Goal: Task Accomplishment & Management: Manage account settings

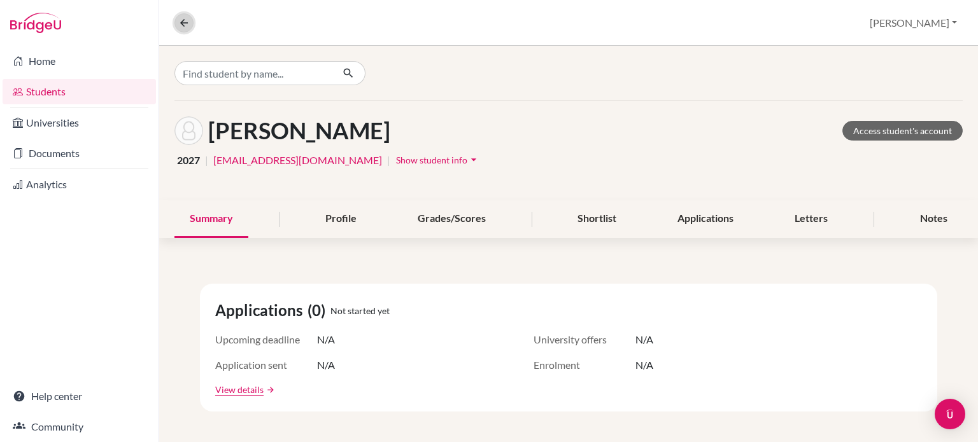
click at [183, 23] on icon at bounding box center [183, 22] width 11 height 11
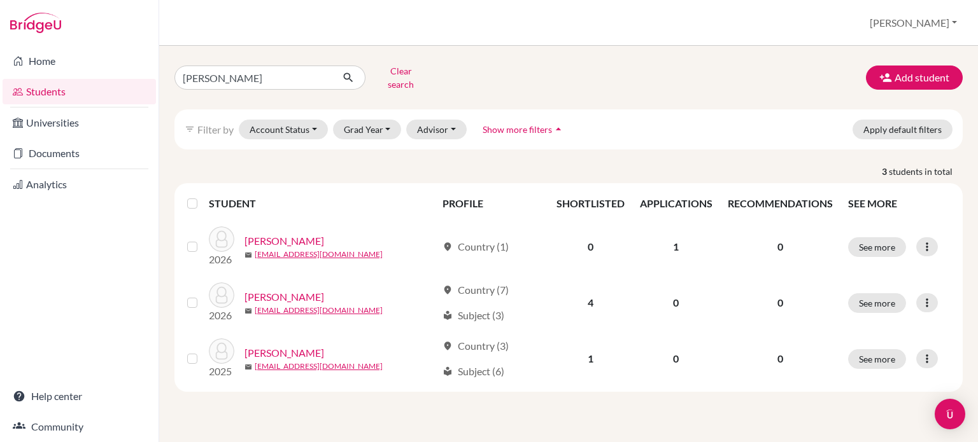
click at [60, 96] on link "Students" at bounding box center [79, 91] width 153 height 25
click at [444, 120] on button "Advisor" at bounding box center [436, 130] width 60 height 20
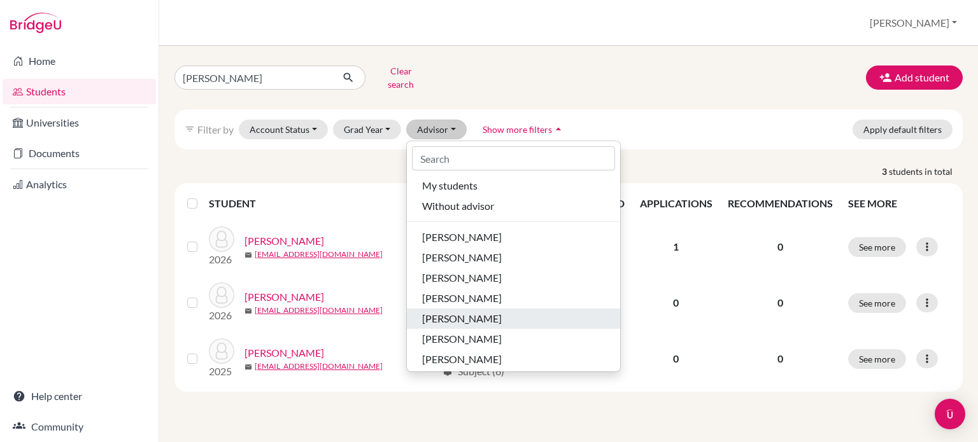
click at [466, 311] on span "[PERSON_NAME]" at bounding box center [462, 318] width 80 height 15
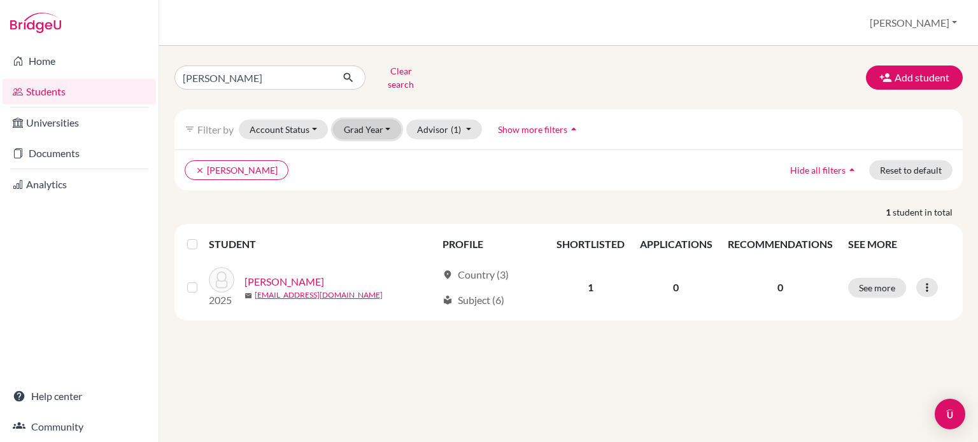
click at [375, 125] on button "Grad Year" at bounding box center [367, 130] width 69 height 20
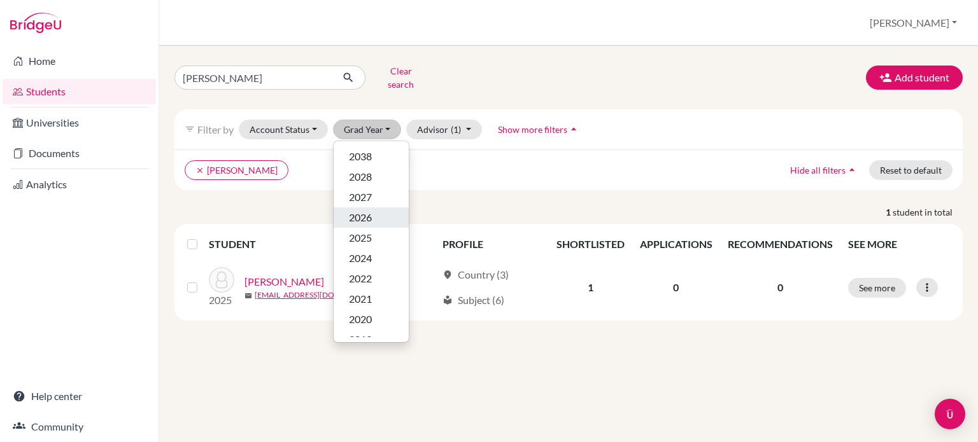
click at [372, 210] on div "2026" at bounding box center [371, 217] width 45 height 15
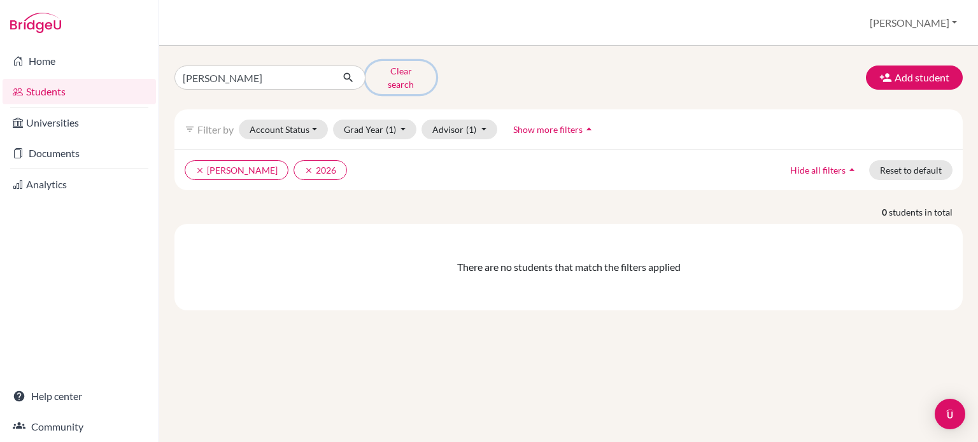
click at [404, 71] on button "Clear search" at bounding box center [400, 77] width 71 height 33
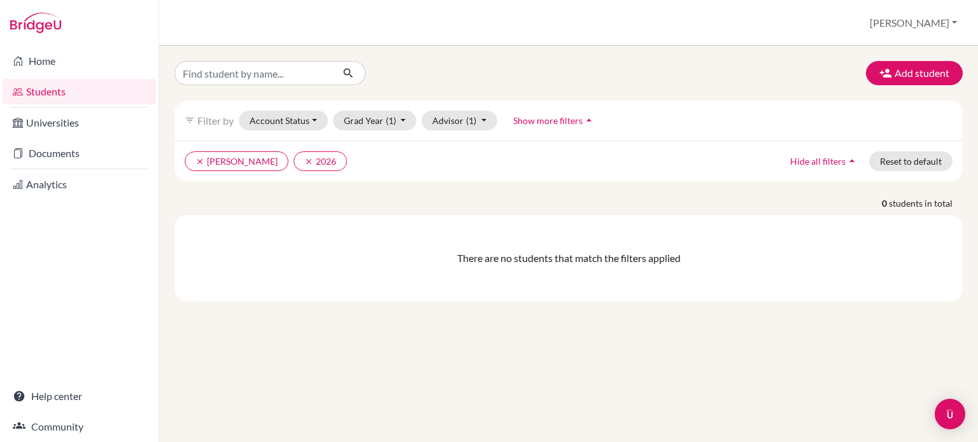
click at [92, 88] on link "Students" at bounding box center [79, 91] width 153 height 25
click at [203, 160] on icon "clear" at bounding box center [199, 161] width 9 height 9
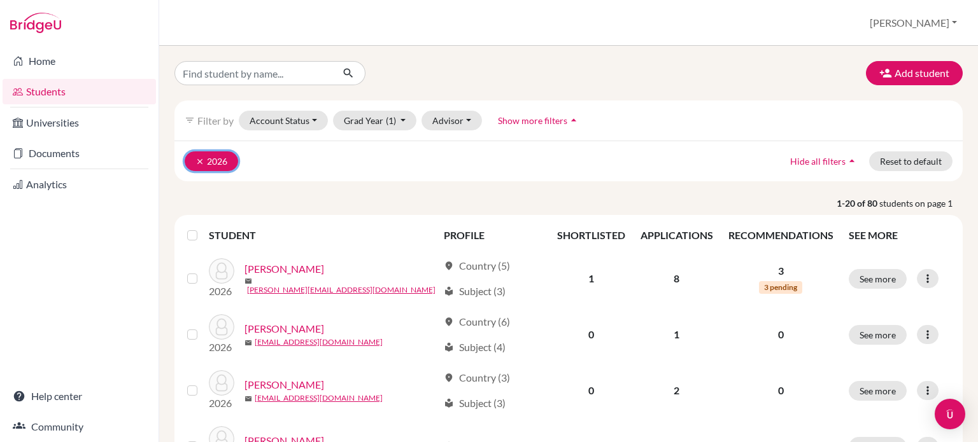
click at [198, 160] on icon "clear" at bounding box center [199, 161] width 9 height 9
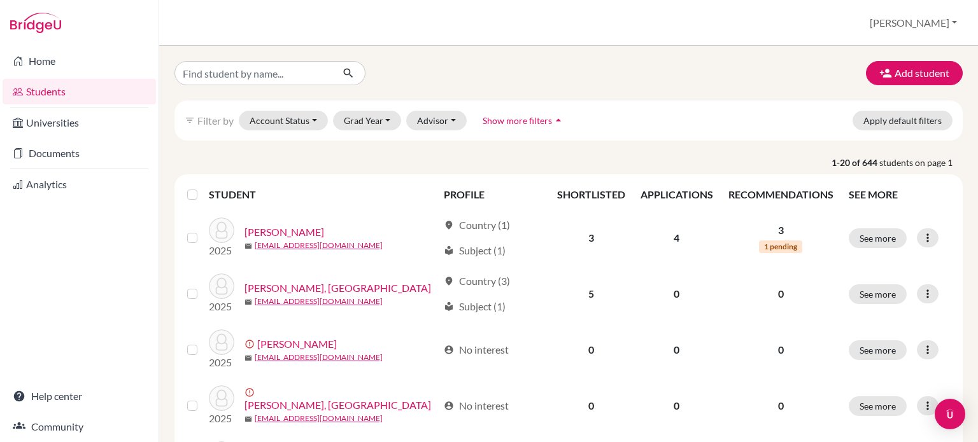
scroll to position [191, 0]
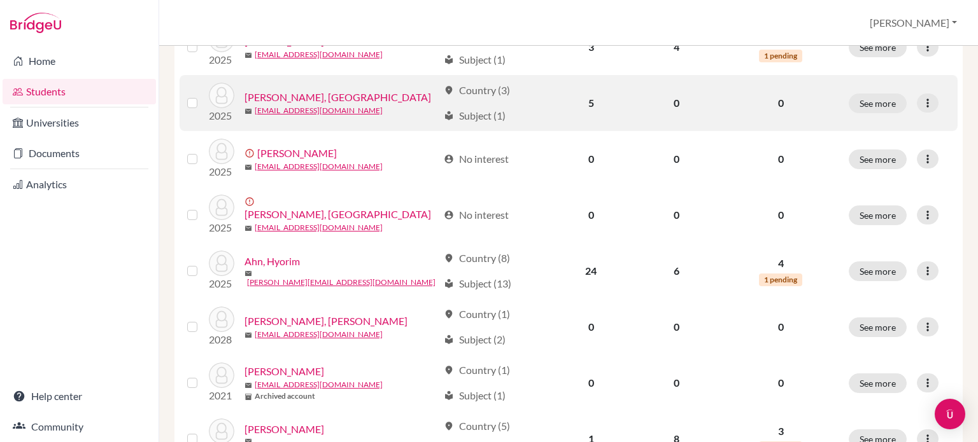
click at [277, 95] on link "[PERSON_NAME], [GEOGRAPHIC_DATA]" at bounding box center [337, 97] width 186 height 15
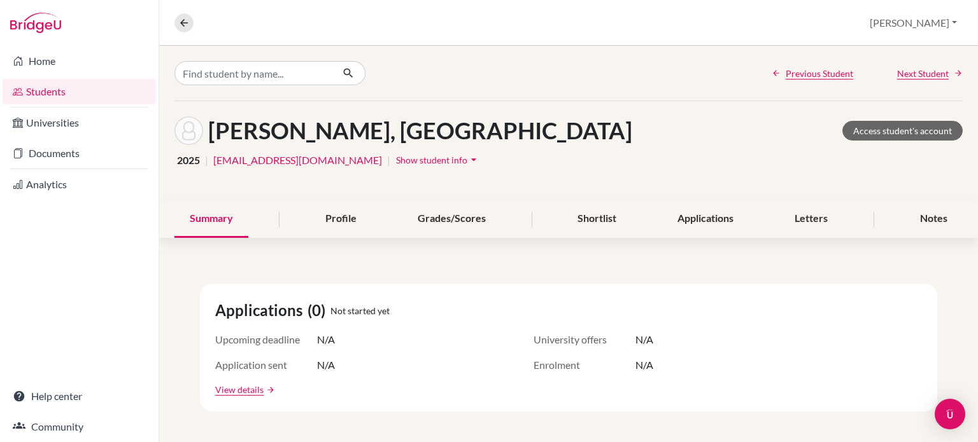
click at [467, 160] on icon "arrow_drop_down" at bounding box center [473, 159] width 13 height 13
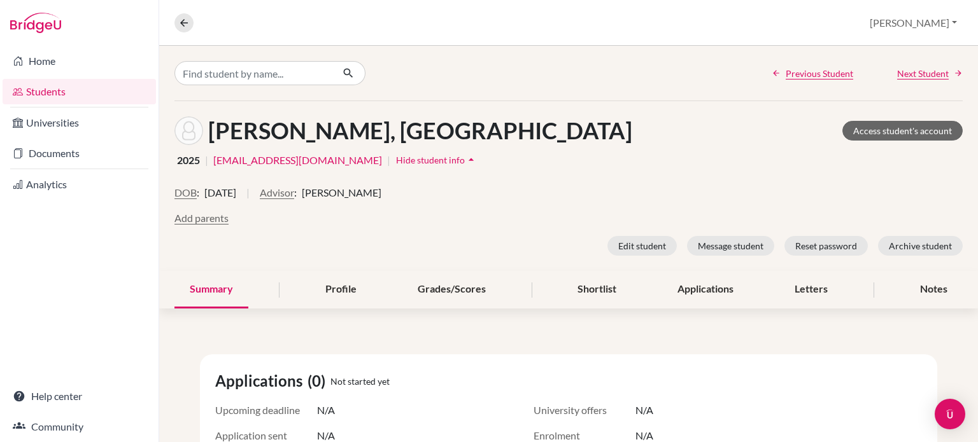
click at [101, 94] on link "Students" at bounding box center [79, 91] width 153 height 25
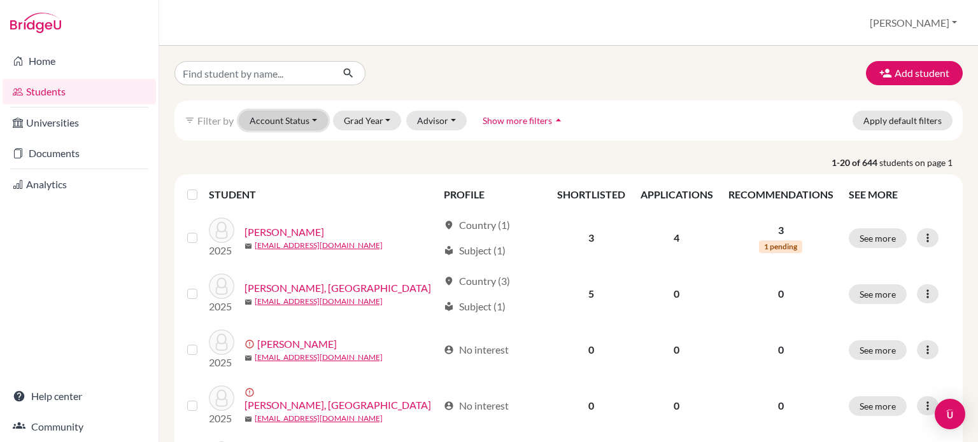
click at [320, 122] on button "Account Status" at bounding box center [283, 121] width 89 height 20
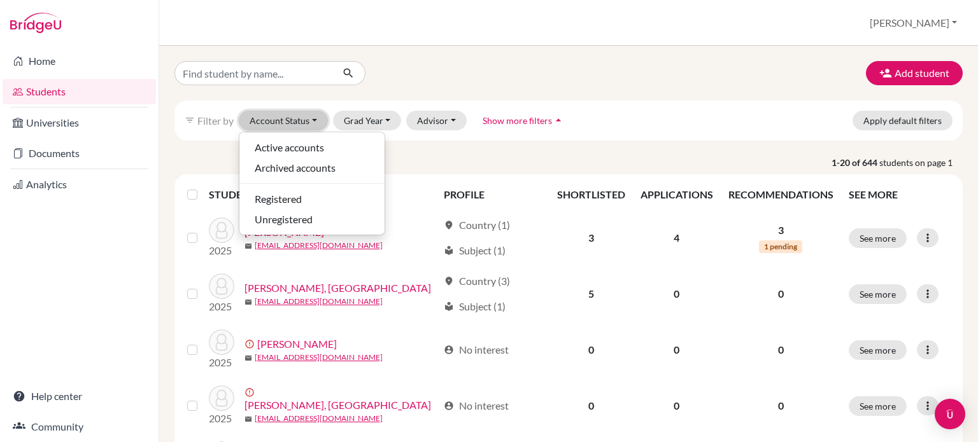
click at [320, 122] on button "Account Status" at bounding box center [283, 121] width 89 height 20
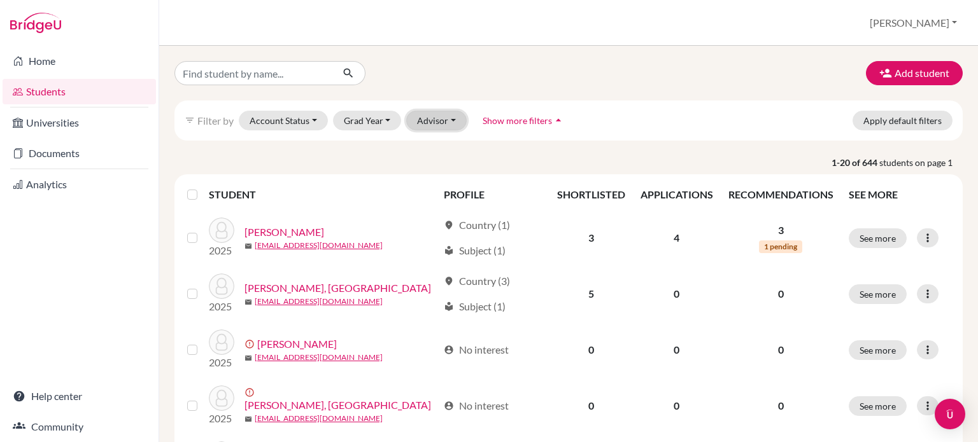
click at [427, 116] on button "Advisor" at bounding box center [436, 121] width 60 height 20
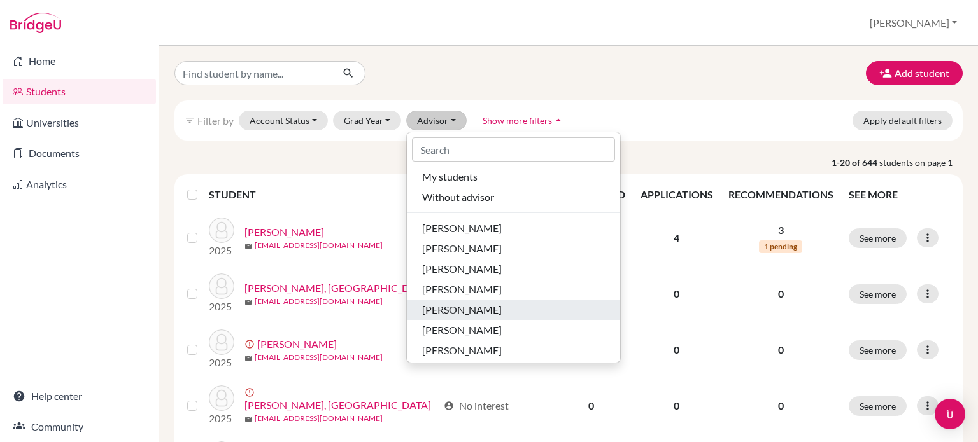
click at [453, 307] on span "[PERSON_NAME]" at bounding box center [462, 309] width 80 height 15
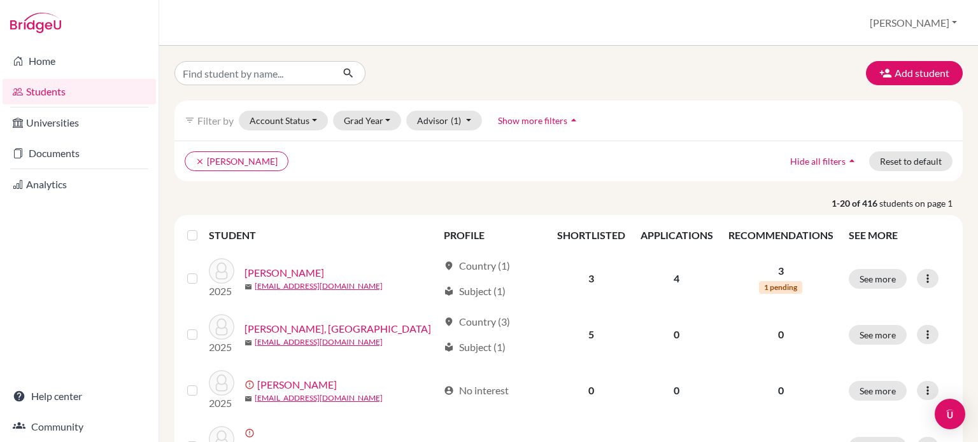
click at [202, 228] on label at bounding box center [202, 228] width 0 height 0
click at [0, 0] on input "checkbox" at bounding box center [0, 0] width 0 height 0
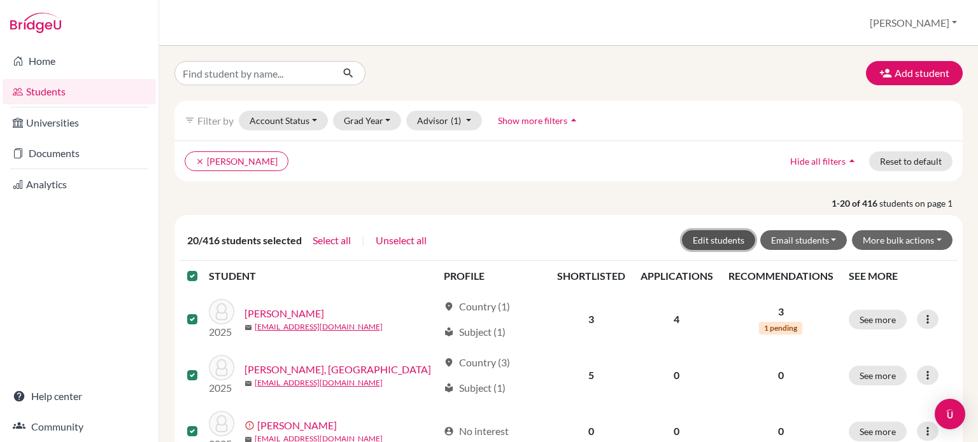
click at [710, 234] on button "Edit students" at bounding box center [718, 240] width 73 height 20
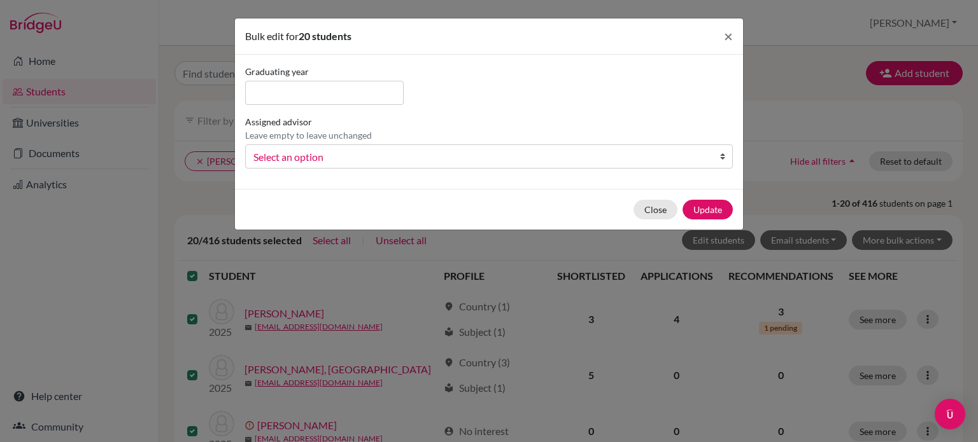
click at [349, 153] on span "Select an option" at bounding box center [480, 157] width 454 height 17
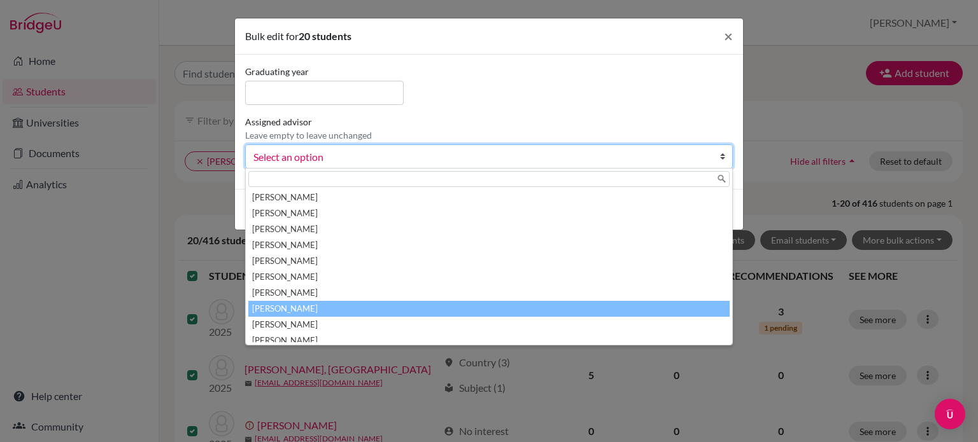
click at [302, 310] on li "Jones, Anne" at bounding box center [488, 309] width 481 height 16
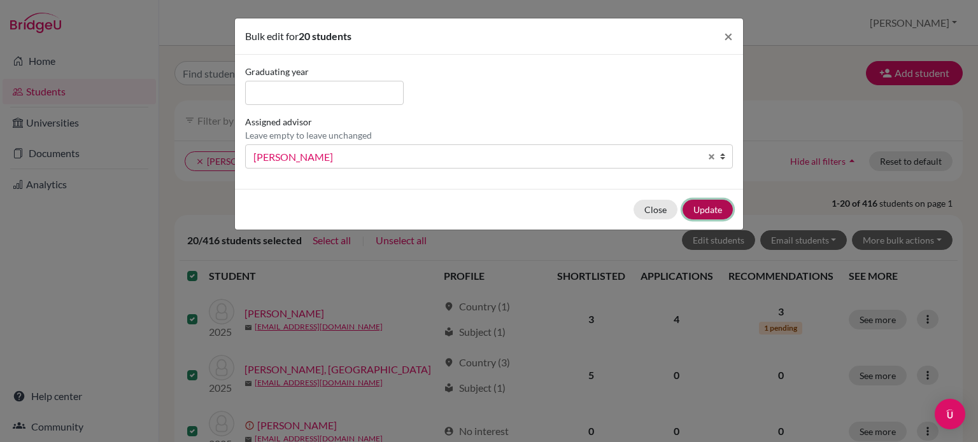
click at [708, 200] on button "Update" at bounding box center [707, 210] width 50 height 20
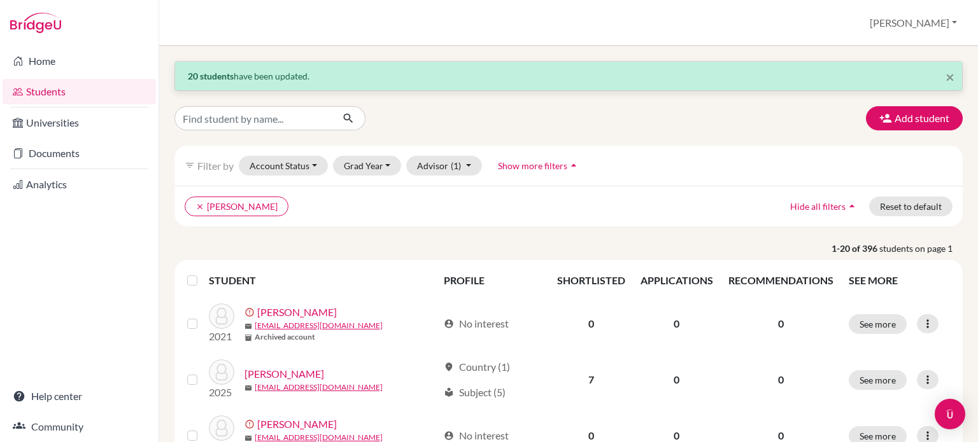
click at [202, 273] on label at bounding box center [202, 273] width 0 height 0
click at [0, 0] on input "checkbox" at bounding box center [0, 0] width 0 height 0
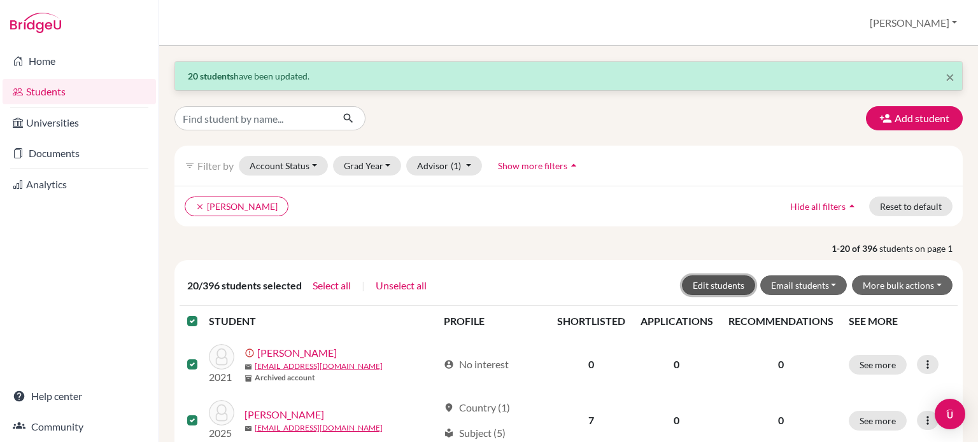
click at [715, 287] on button "Edit students" at bounding box center [718, 286] width 73 height 20
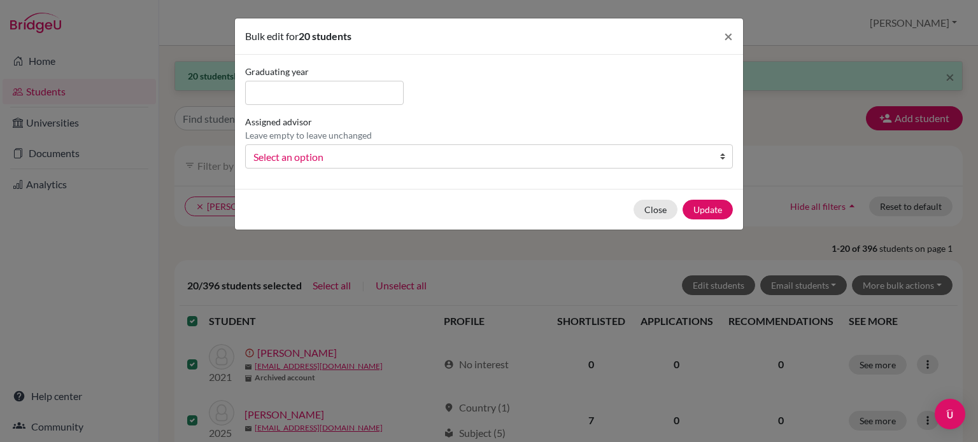
click at [377, 163] on span "Select an option" at bounding box center [480, 157] width 454 height 17
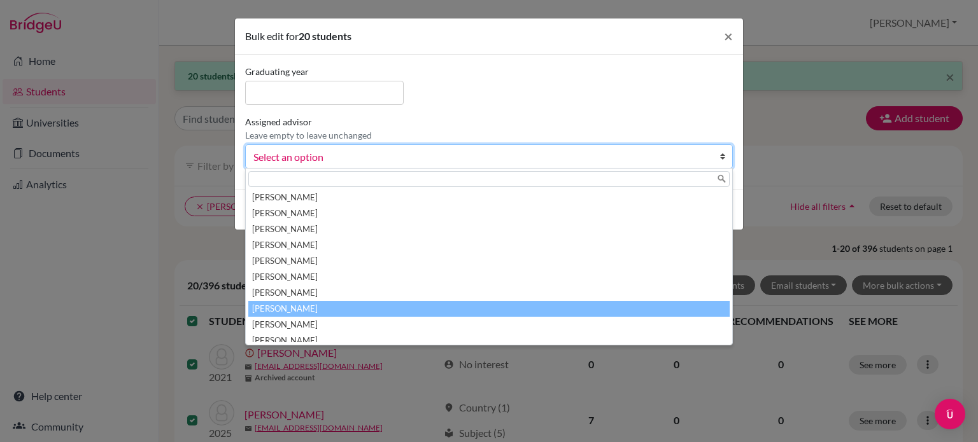
click at [356, 306] on li "Jones, Anne" at bounding box center [488, 309] width 481 height 16
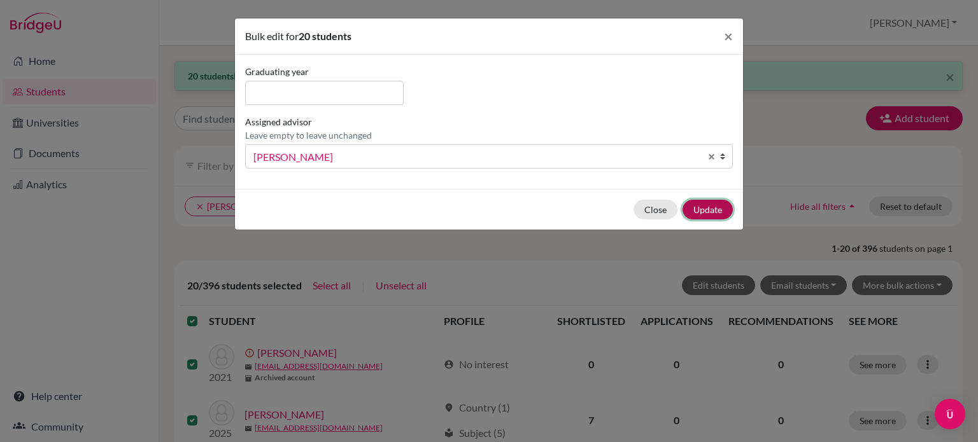
click at [703, 204] on button "Update" at bounding box center [707, 210] width 50 height 20
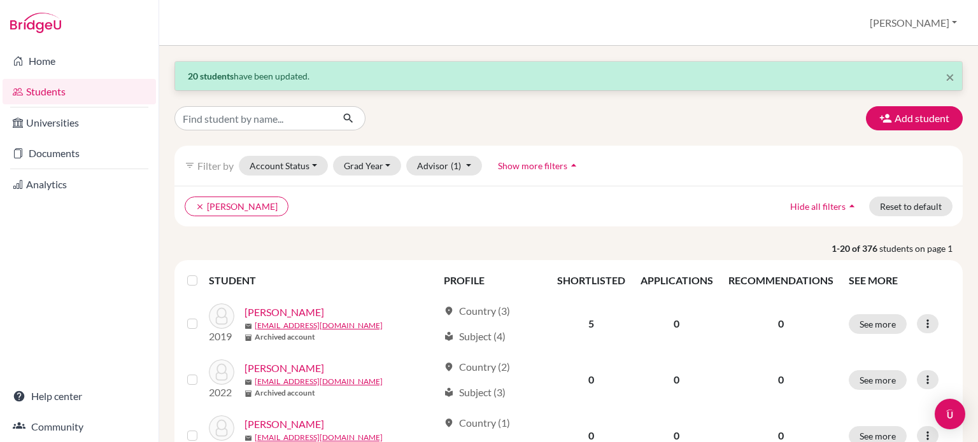
click at [202, 273] on label at bounding box center [202, 273] width 0 height 0
click at [0, 0] on input "checkbox" at bounding box center [0, 0] width 0 height 0
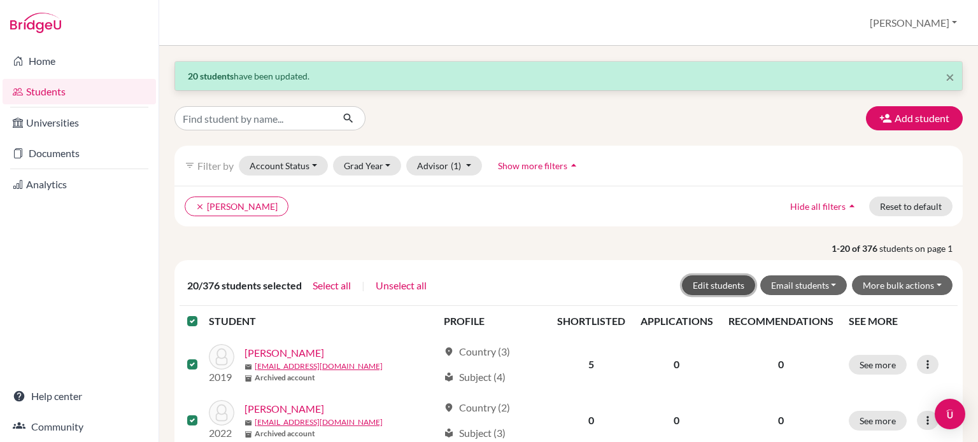
click at [720, 285] on button "Edit students" at bounding box center [718, 286] width 73 height 20
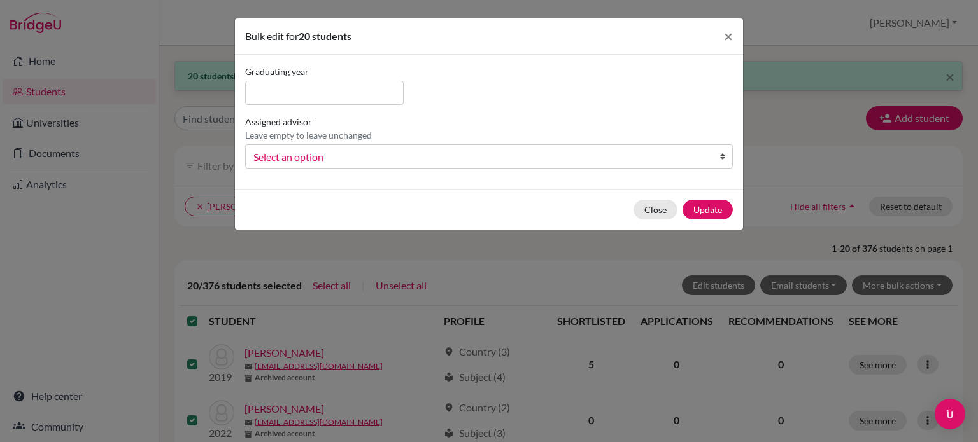
click at [550, 147] on link "Select an option" at bounding box center [489, 156] width 488 height 24
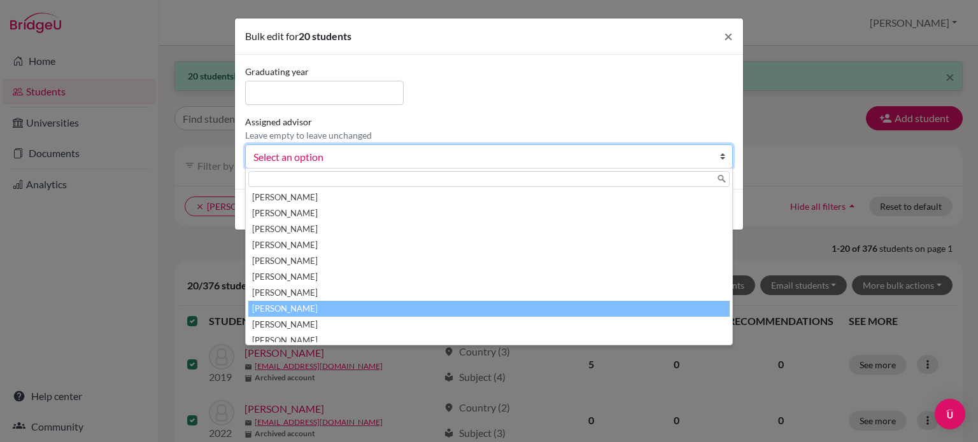
click at [360, 309] on li "Jones, Anne" at bounding box center [488, 309] width 481 height 16
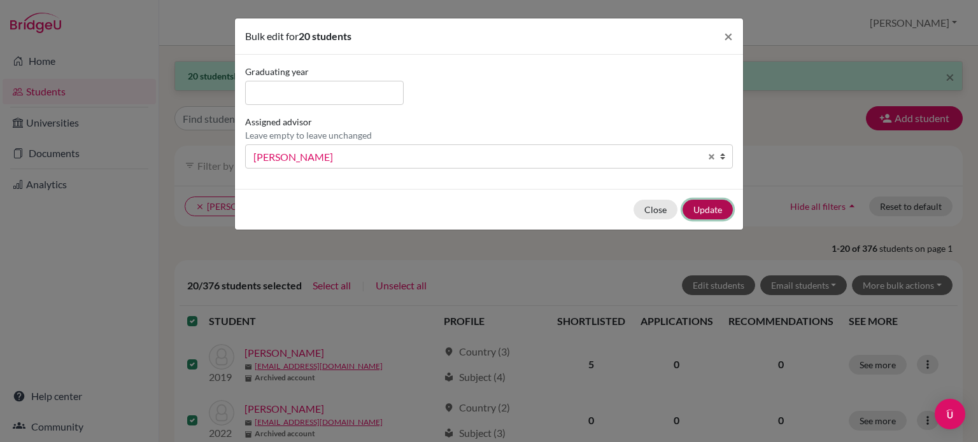
click at [722, 207] on button "Update" at bounding box center [707, 210] width 50 height 20
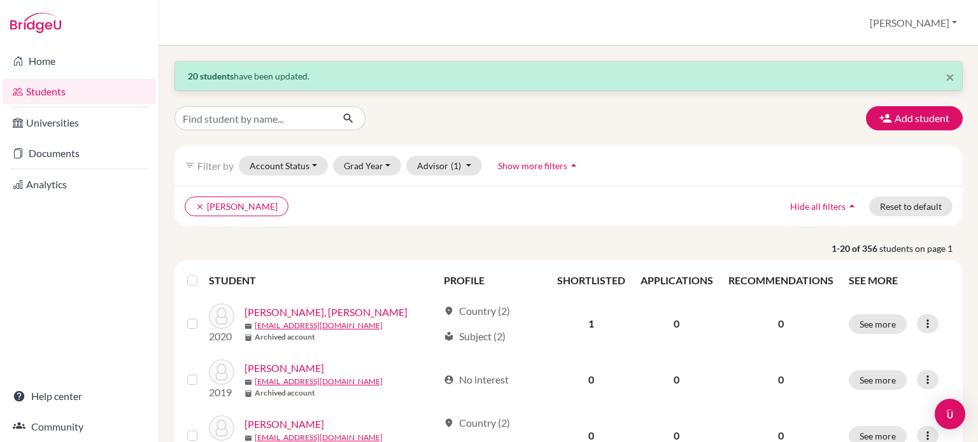
click at [202, 273] on label at bounding box center [202, 273] width 0 height 0
click at [0, 0] on input "checkbox" at bounding box center [0, 0] width 0 height 0
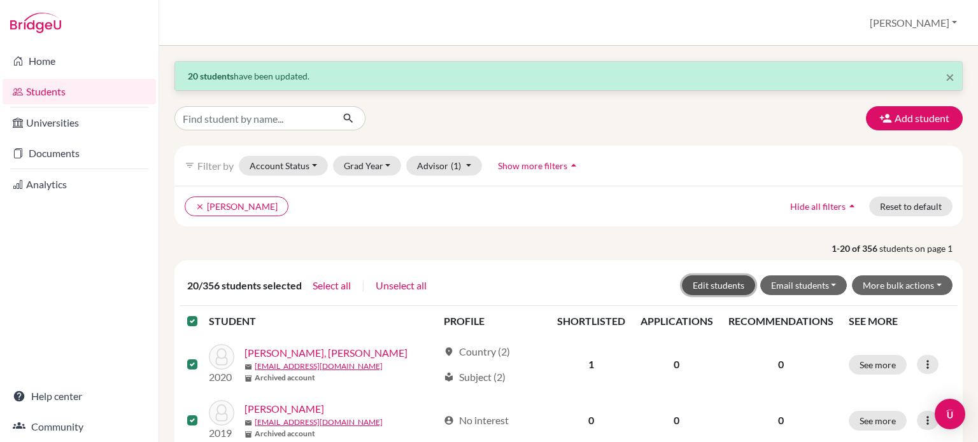
click at [707, 290] on button "Edit students" at bounding box center [718, 286] width 73 height 20
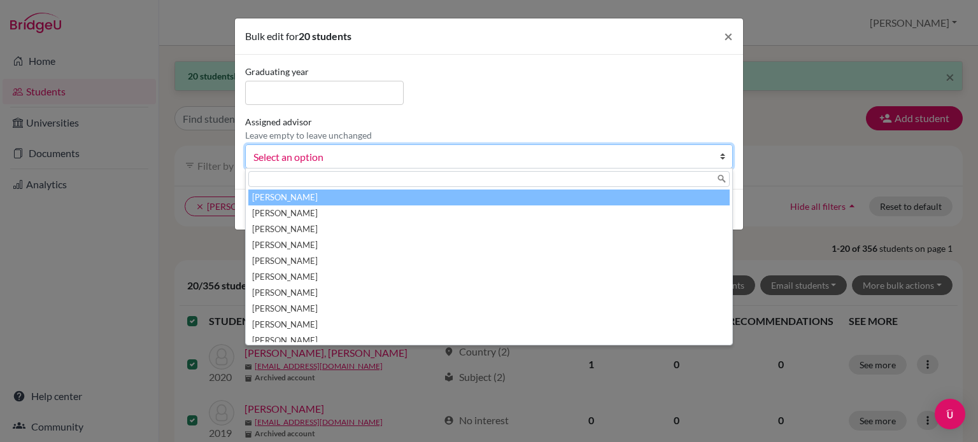
click at [575, 147] on link "Select an option" at bounding box center [489, 156] width 488 height 24
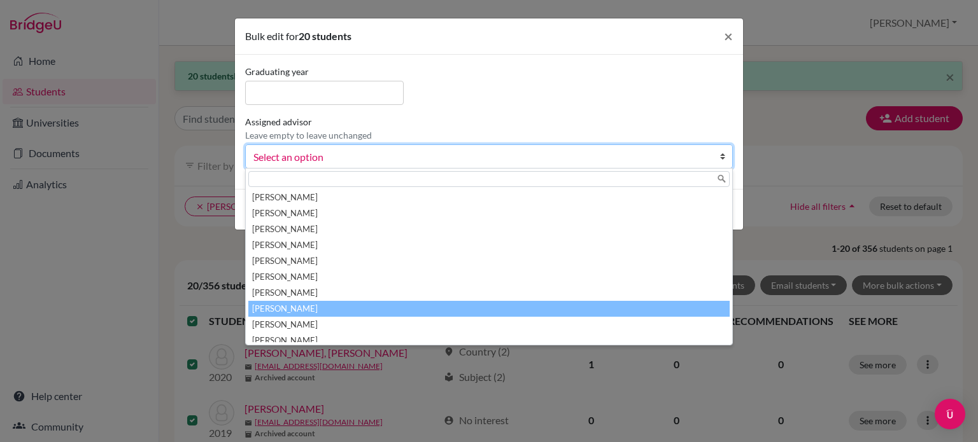
click at [452, 310] on li "Jones, Anne" at bounding box center [488, 309] width 481 height 16
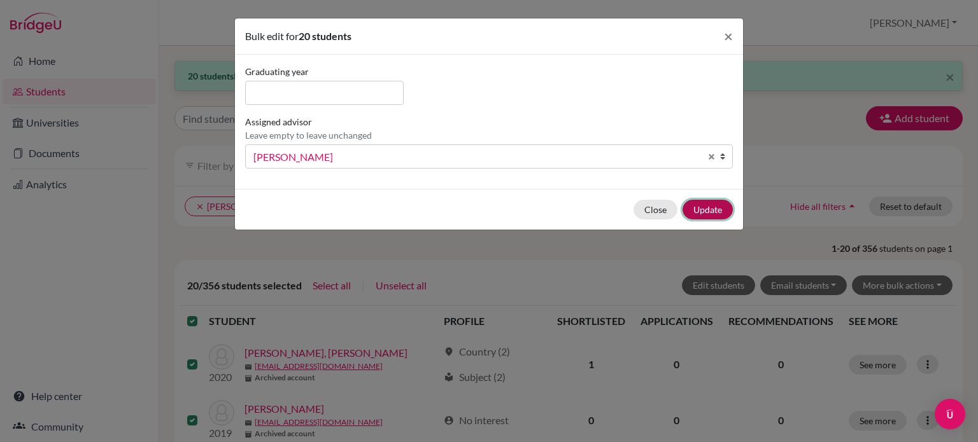
click at [720, 211] on button "Update" at bounding box center [707, 210] width 50 height 20
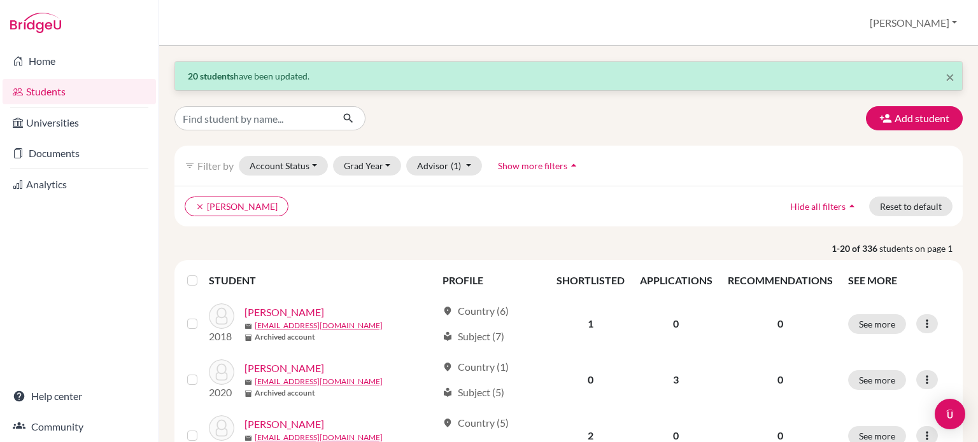
click at [202, 273] on label at bounding box center [202, 273] width 0 height 0
click at [0, 0] on input "checkbox" at bounding box center [0, 0] width 0 height 0
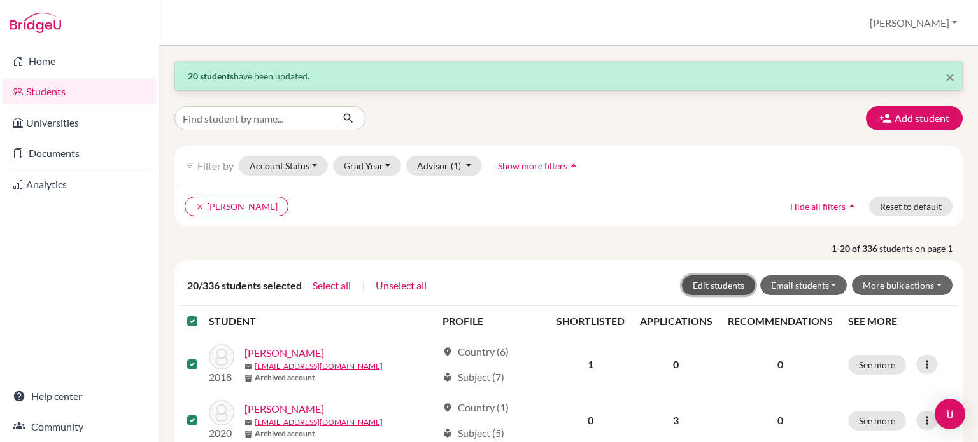
click at [736, 284] on button "Edit students" at bounding box center [718, 286] width 73 height 20
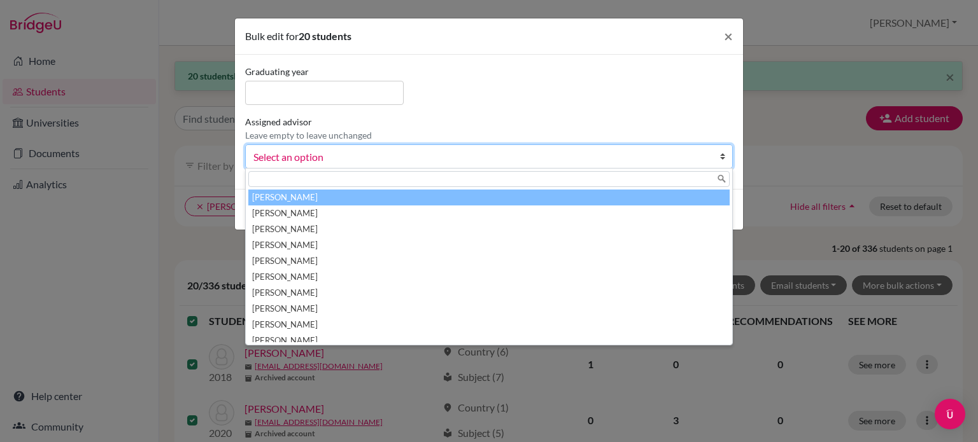
click at [626, 163] on span "Select an option" at bounding box center [480, 157] width 454 height 17
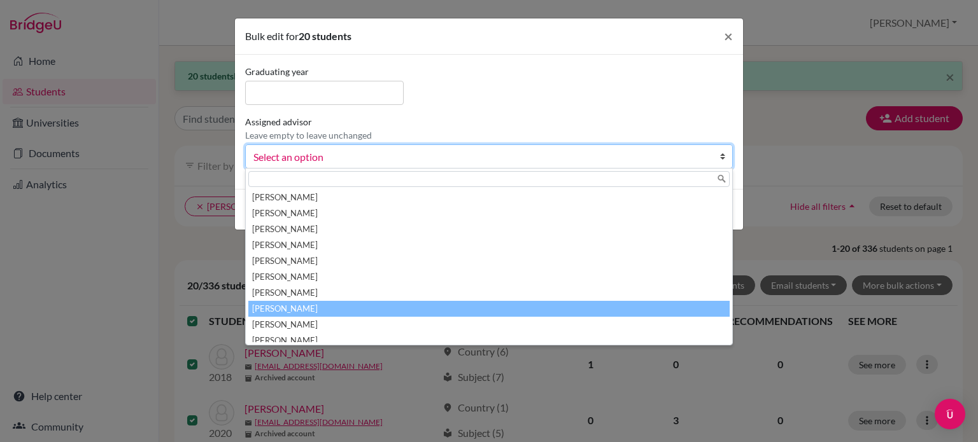
click at [509, 309] on li "Jones, Anne" at bounding box center [488, 309] width 481 height 16
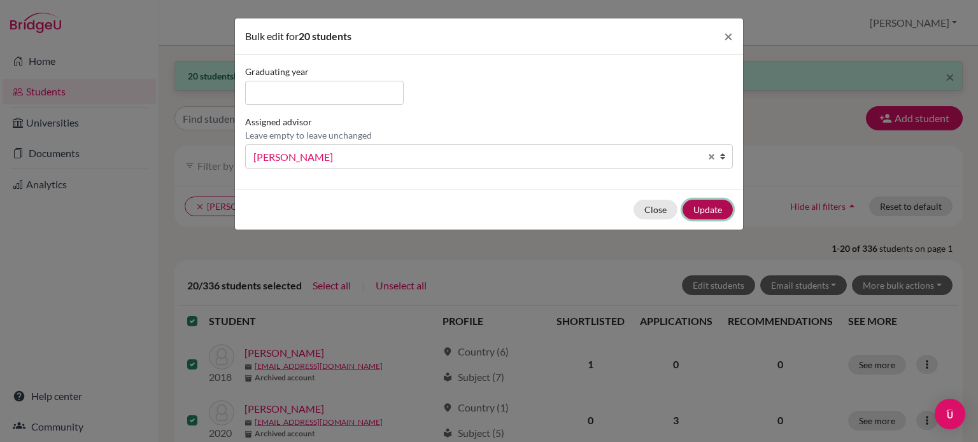
click at [719, 216] on button "Update" at bounding box center [707, 210] width 50 height 20
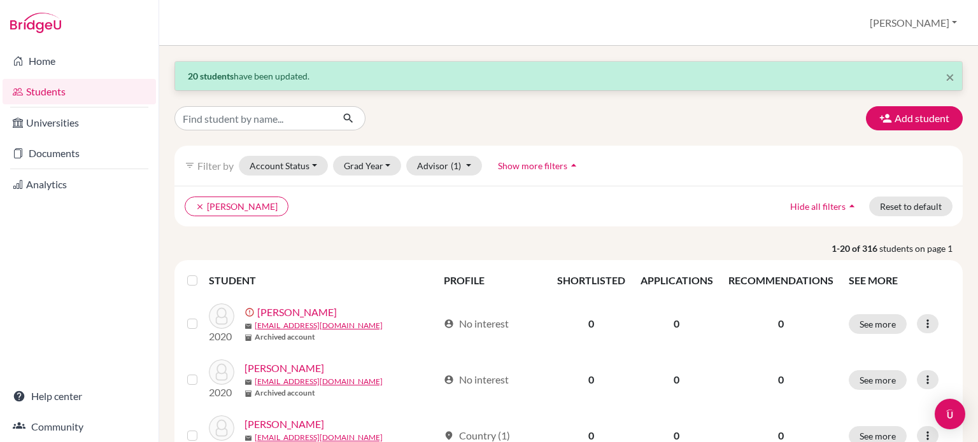
scroll to position [127, 0]
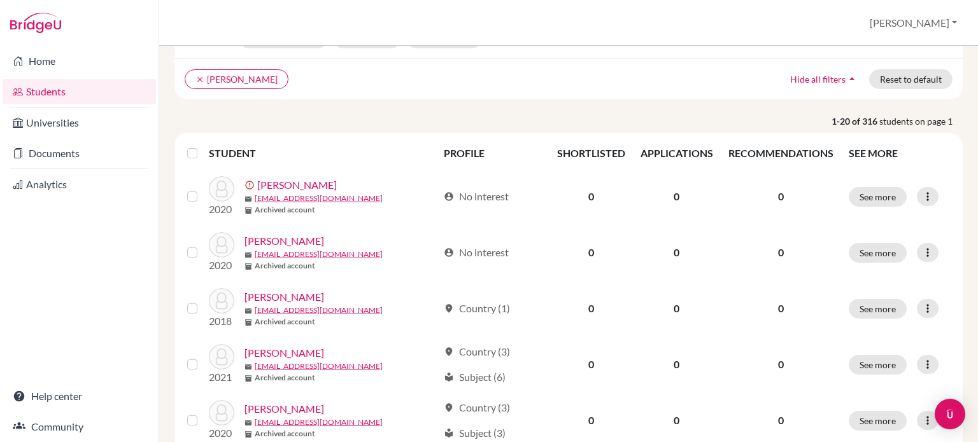
click at [202, 146] on label at bounding box center [202, 146] width 0 height 0
click at [0, 0] on input "checkbox" at bounding box center [0, 0] width 0 height 0
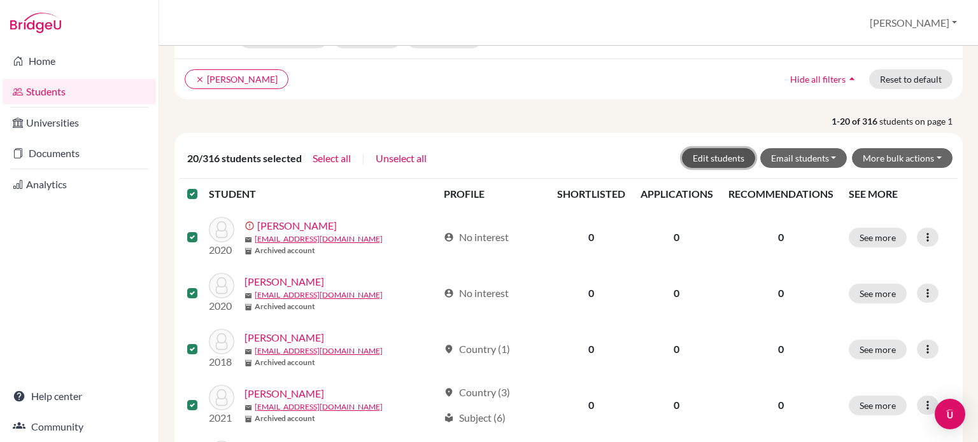
click at [713, 150] on button "Edit students" at bounding box center [718, 158] width 73 height 20
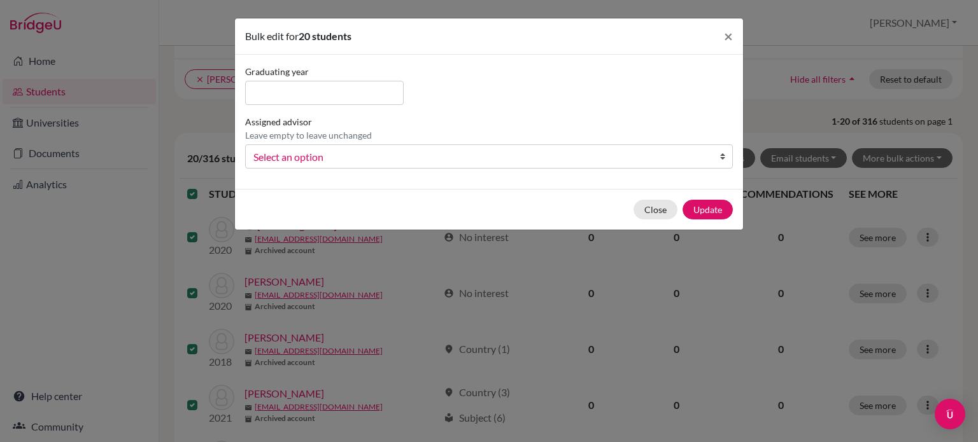
click at [554, 178] on div "Graduating year Assigned advisor Leave empty to leave unchanged Brewster, Brian…" at bounding box center [489, 122] width 494 height 114
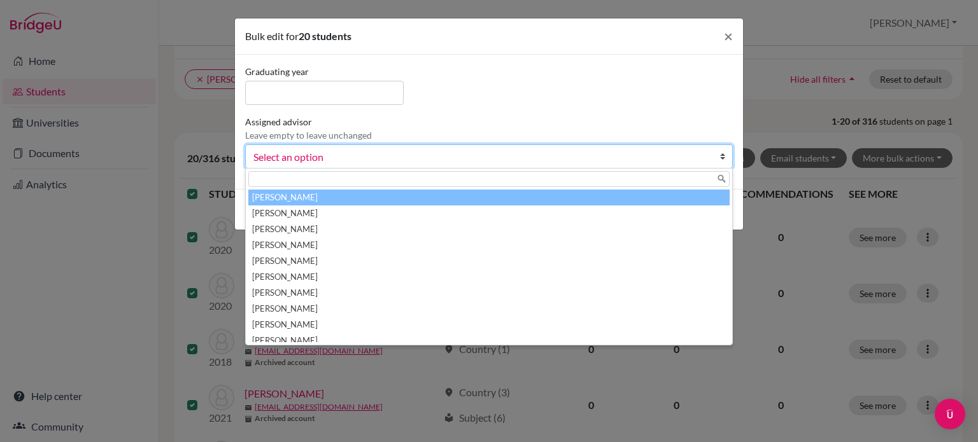
click at [554, 162] on span "Select an option" at bounding box center [480, 157] width 454 height 17
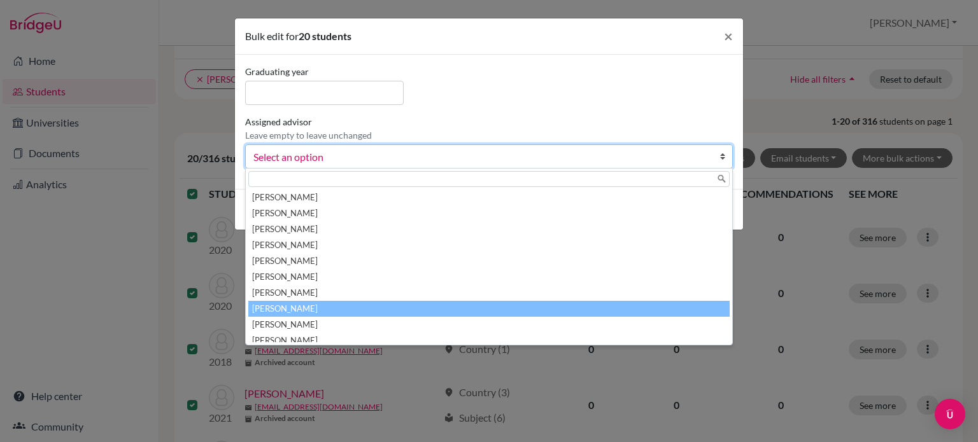
click at [491, 305] on li "Jones, Anne" at bounding box center [488, 309] width 481 height 16
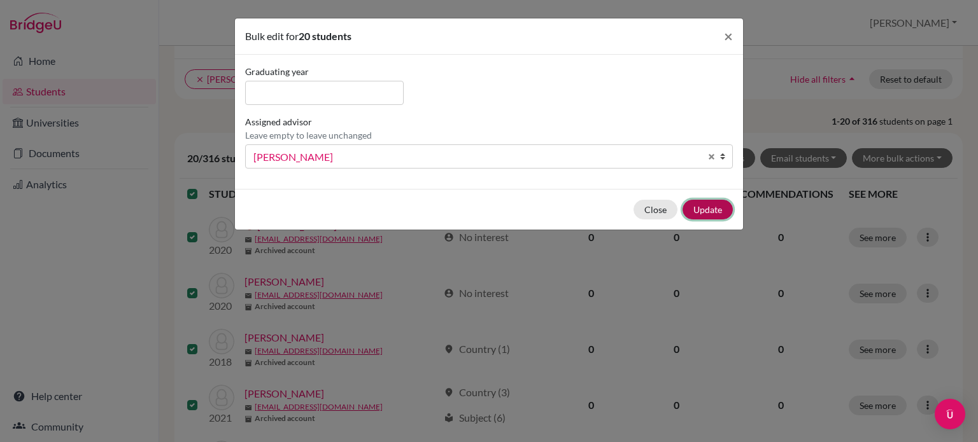
click at [701, 216] on button "Update" at bounding box center [707, 210] width 50 height 20
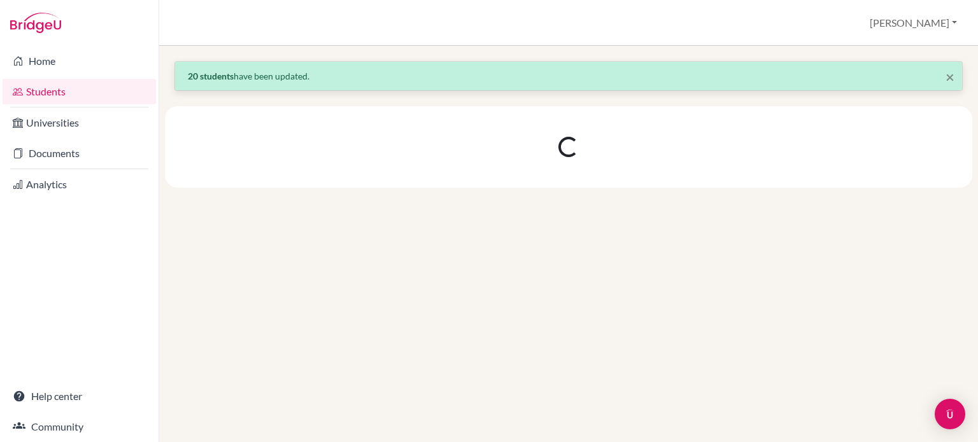
scroll to position [0, 0]
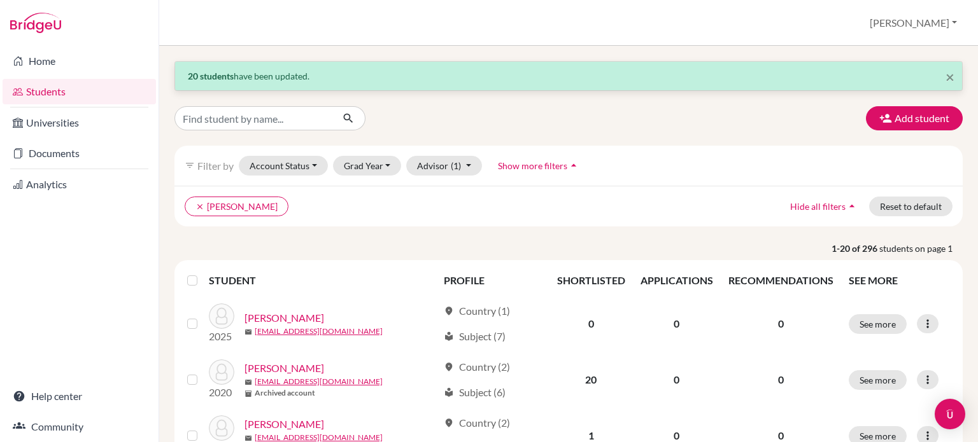
click at [202, 273] on label at bounding box center [202, 273] width 0 height 0
click at [0, 0] on input "checkbox" at bounding box center [0, 0] width 0 height 0
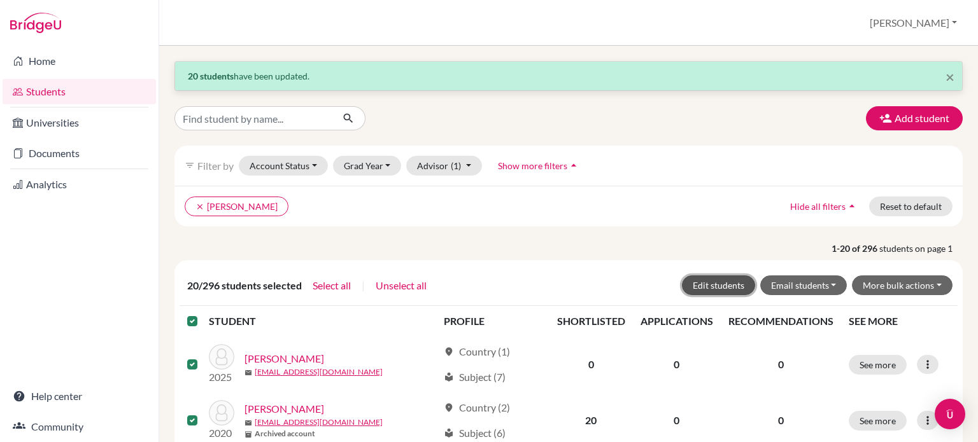
click at [736, 279] on button "Edit students" at bounding box center [718, 286] width 73 height 20
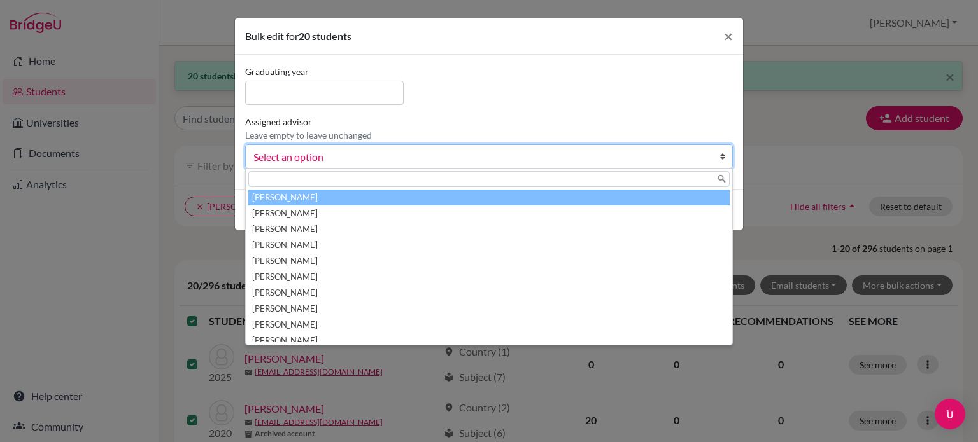
click at [498, 152] on span "Select an option" at bounding box center [480, 157] width 454 height 17
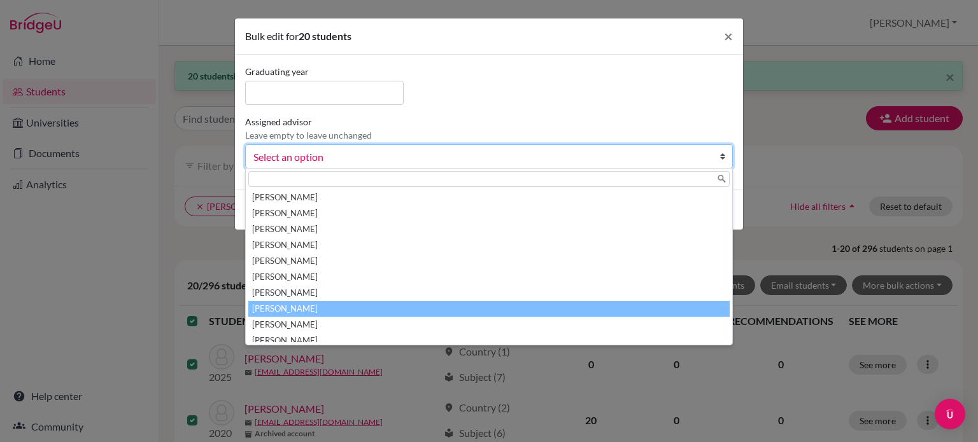
click at [444, 302] on li "Jones, Anne" at bounding box center [488, 309] width 481 height 16
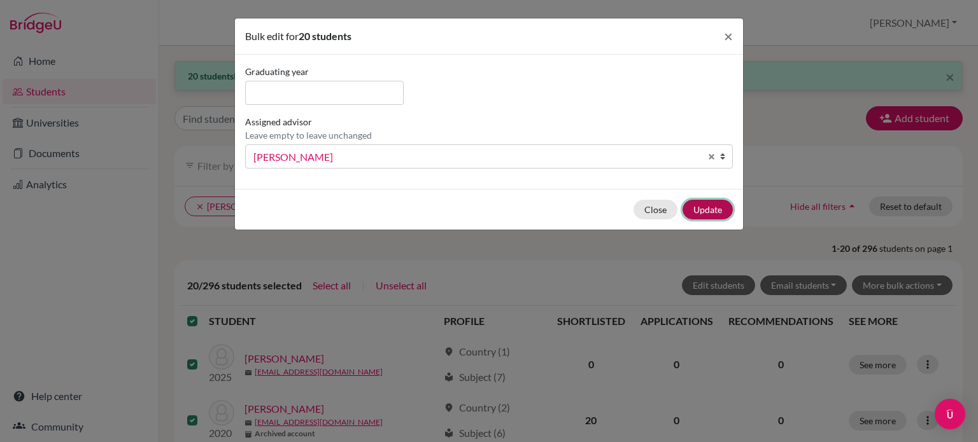
click at [726, 211] on button "Update" at bounding box center [707, 210] width 50 height 20
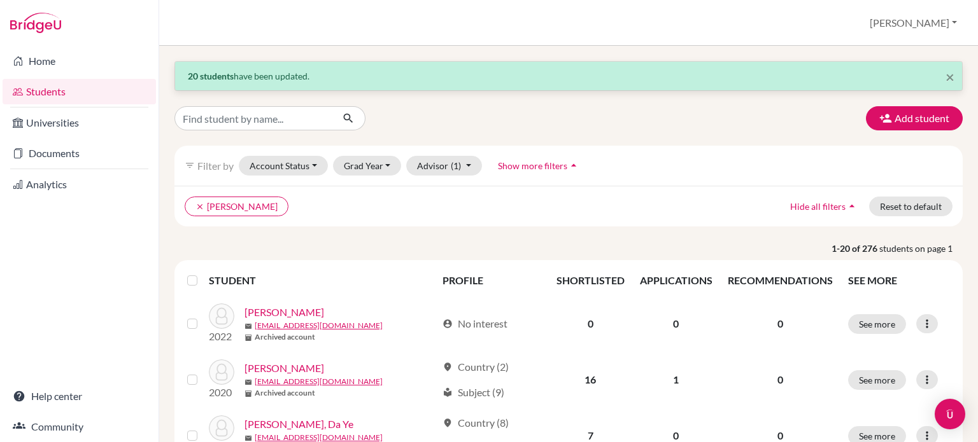
scroll to position [191, 0]
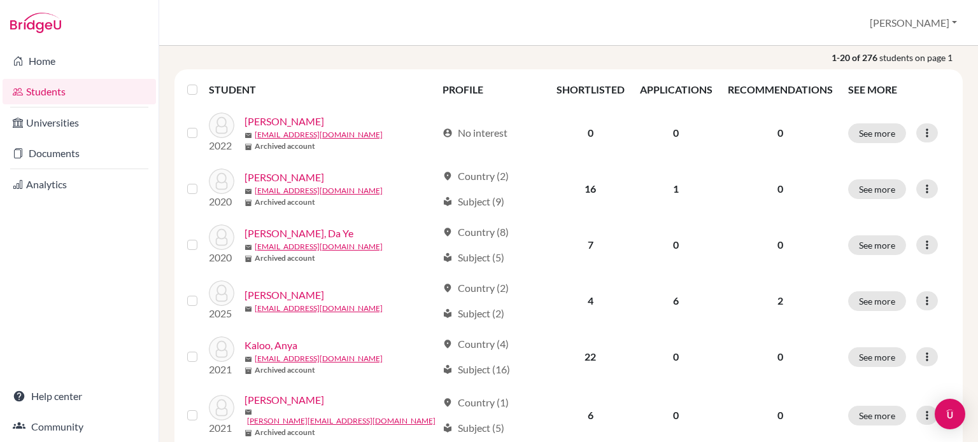
click at [202, 82] on label at bounding box center [202, 82] width 0 height 0
click at [0, 0] on input "checkbox" at bounding box center [0, 0] width 0 height 0
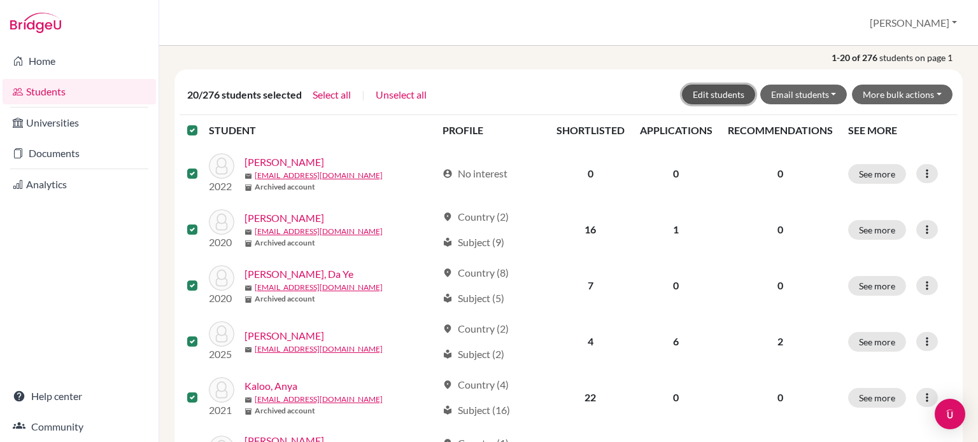
click at [713, 100] on button "Edit students" at bounding box center [718, 95] width 73 height 20
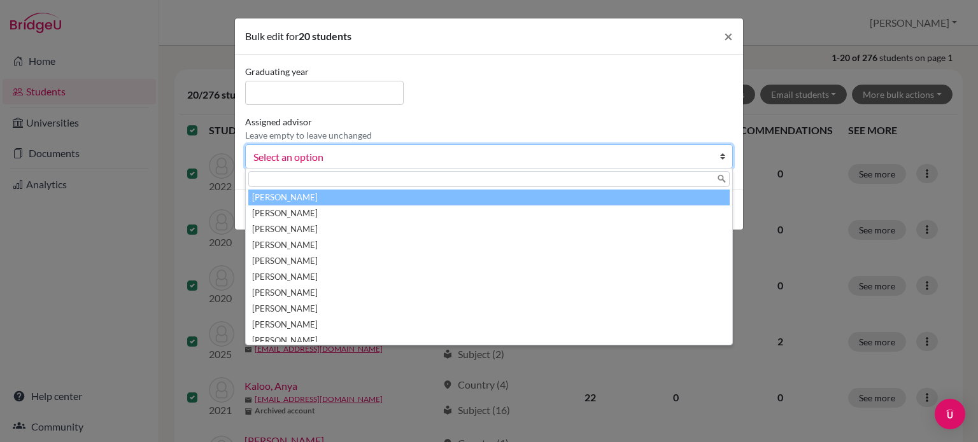
click at [652, 155] on span "Select an option" at bounding box center [480, 157] width 454 height 17
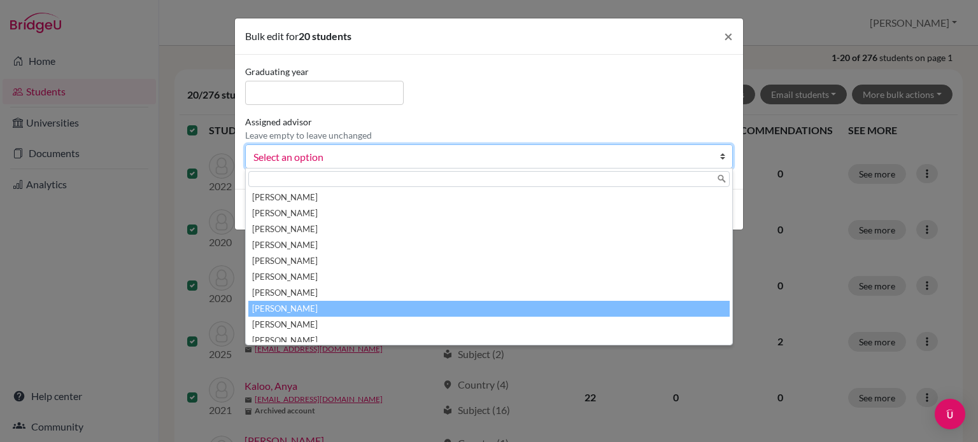
click at [507, 302] on li "Jones, Anne" at bounding box center [488, 309] width 481 height 16
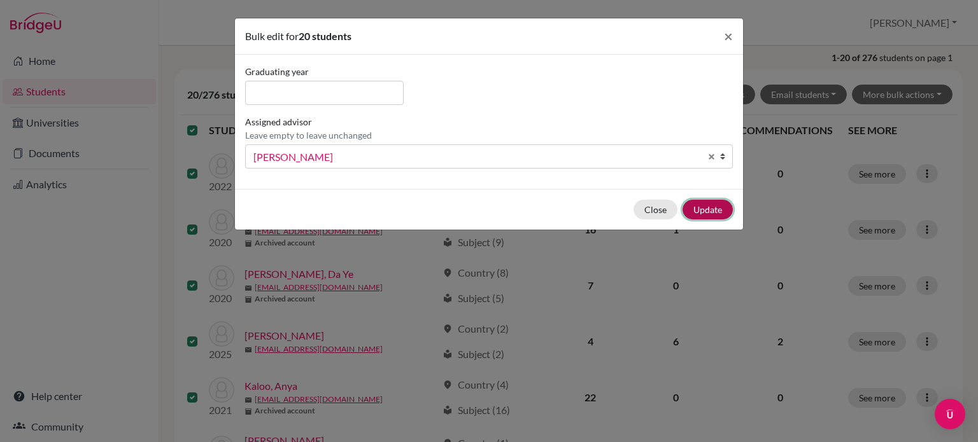
click at [713, 206] on button "Update" at bounding box center [707, 210] width 50 height 20
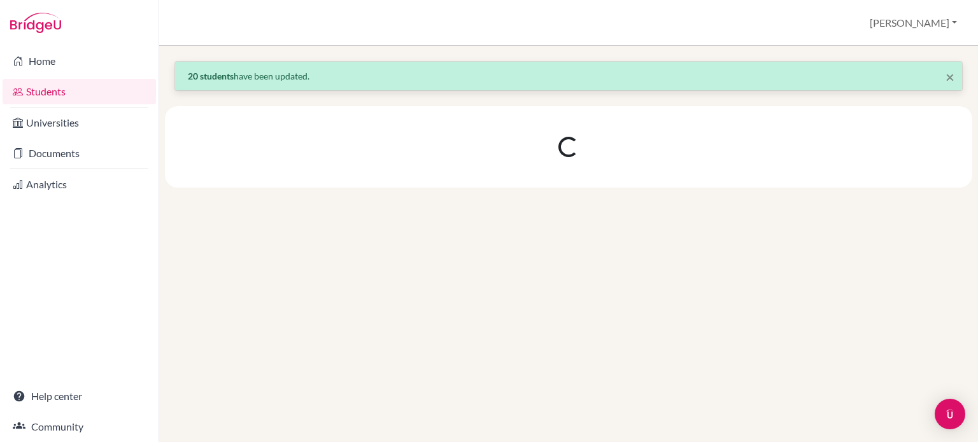
scroll to position [0, 0]
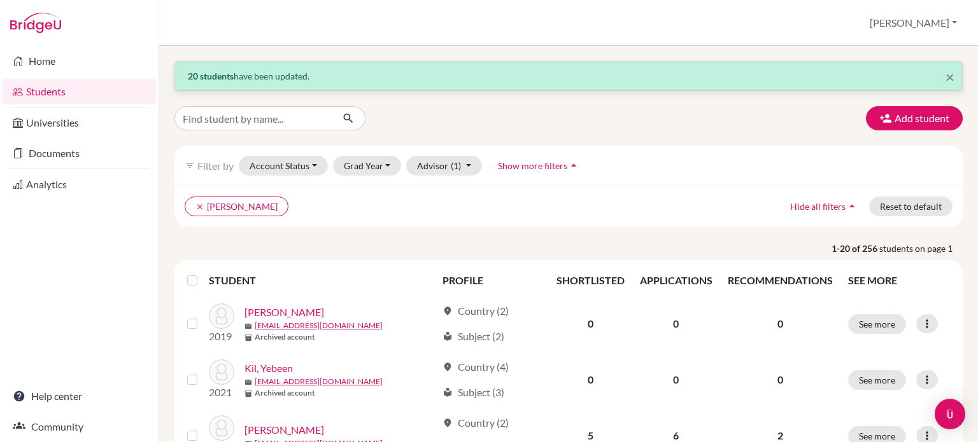
click at [202, 273] on label at bounding box center [202, 273] width 0 height 0
click at [0, 0] on input "checkbox" at bounding box center [0, 0] width 0 height 0
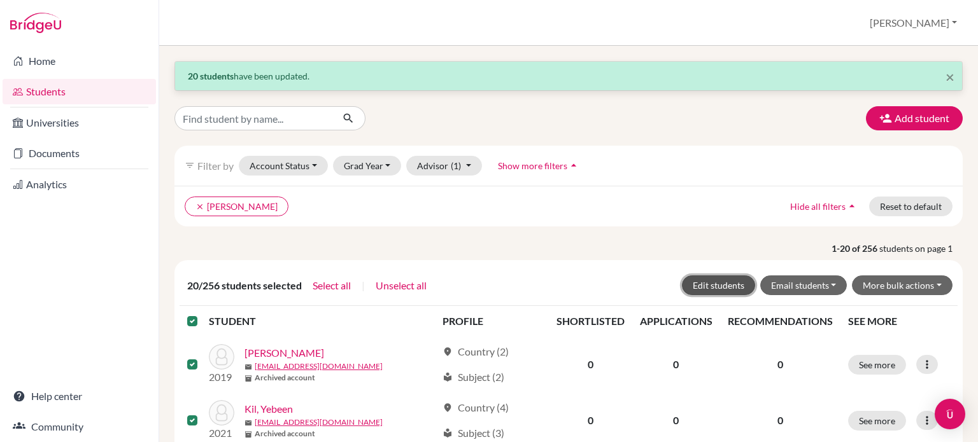
click at [696, 282] on button "Edit students" at bounding box center [718, 286] width 73 height 20
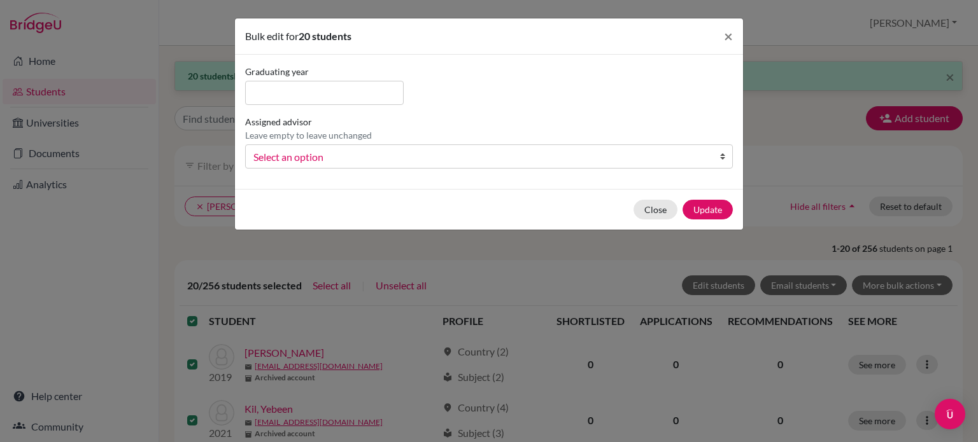
click at [673, 157] on span "Select an option" at bounding box center [480, 157] width 454 height 17
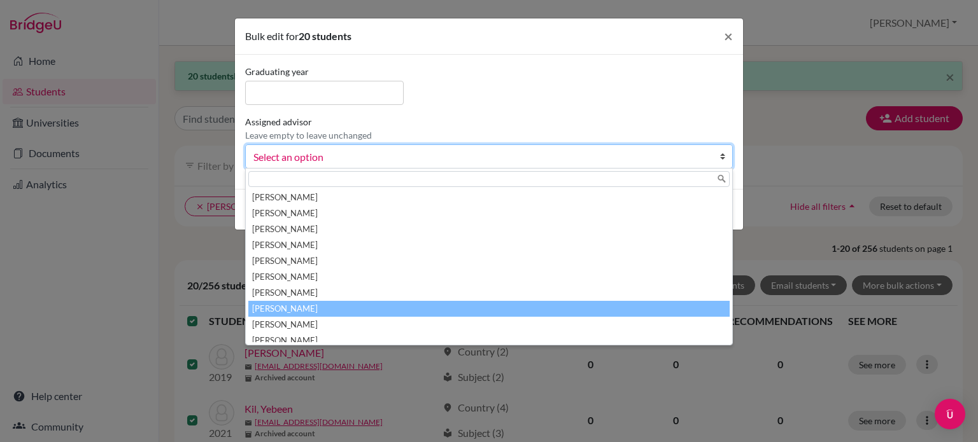
click at [547, 304] on li "Jones, Anne" at bounding box center [488, 309] width 481 height 16
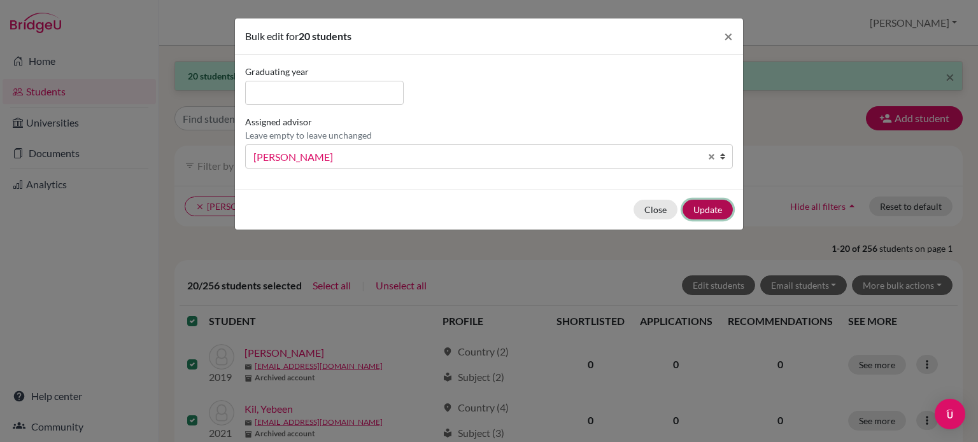
click at [695, 206] on button "Update" at bounding box center [707, 210] width 50 height 20
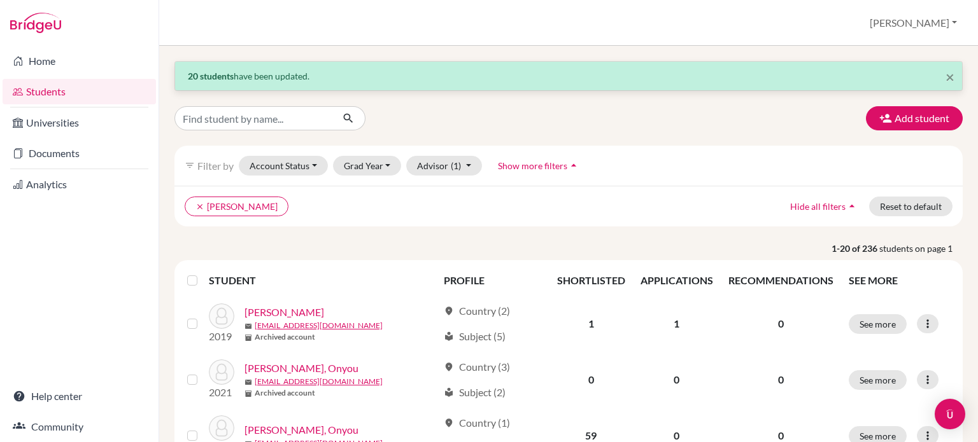
click at [202, 273] on label at bounding box center [202, 273] width 0 height 0
click at [0, 0] on input "checkbox" at bounding box center [0, 0] width 0 height 0
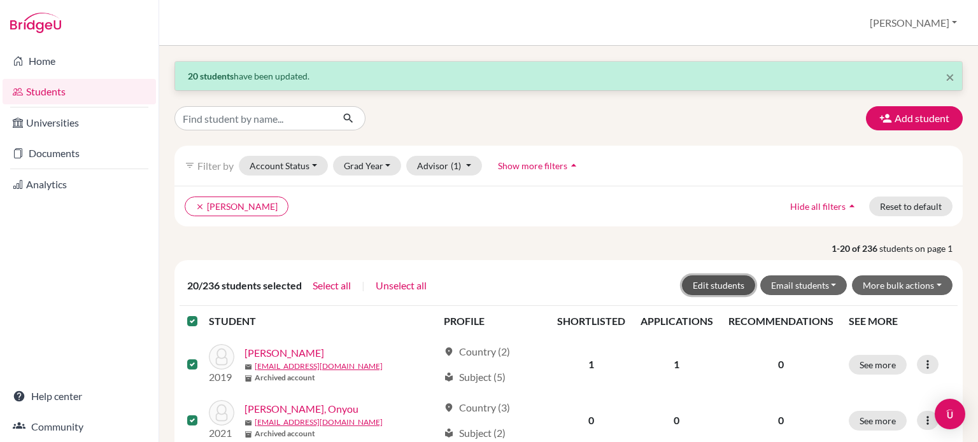
click at [708, 283] on button "Edit students" at bounding box center [718, 286] width 73 height 20
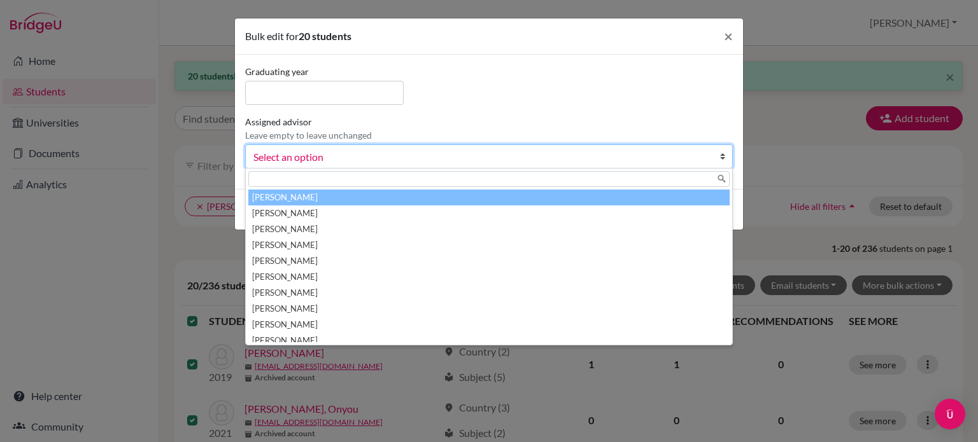
click at [674, 157] on span "Select an option" at bounding box center [480, 157] width 454 height 17
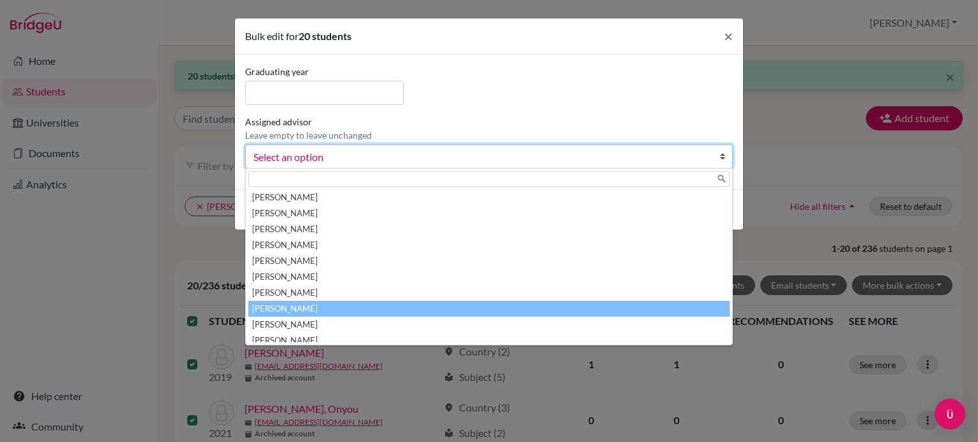
click at [541, 306] on li "Jones, Anne" at bounding box center [488, 309] width 481 height 16
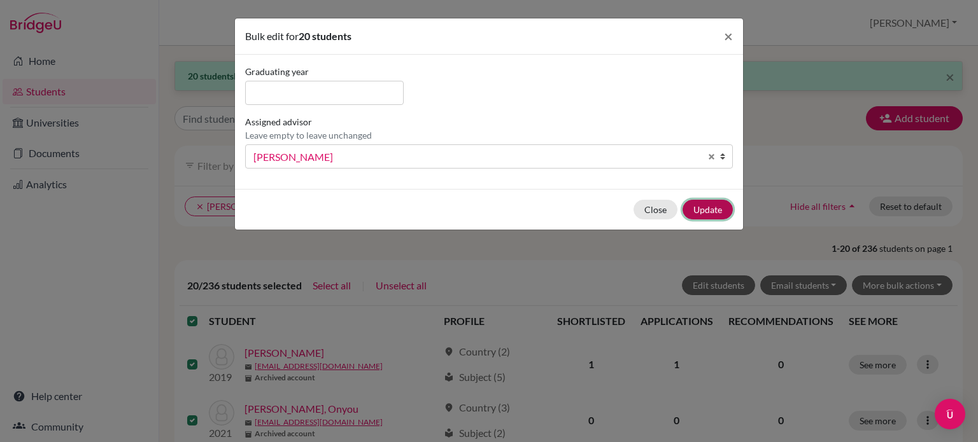
click at [713, 211] on button "Update" at bounding box center [707, 210] width 50 height 20
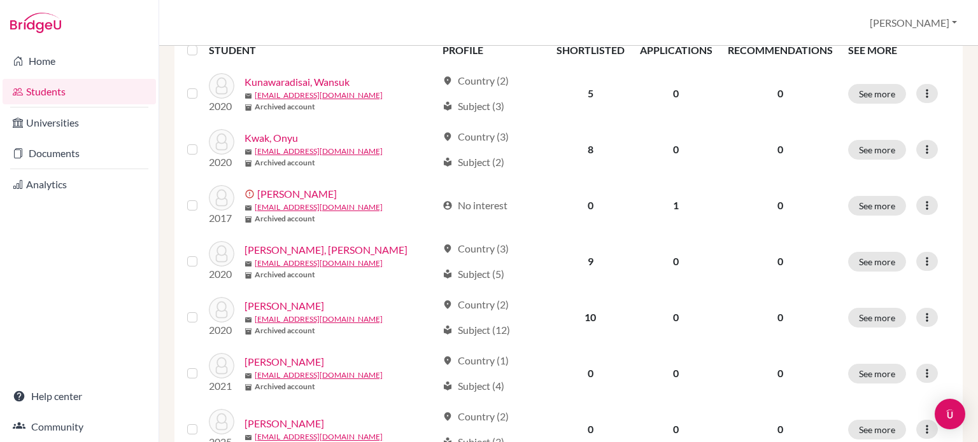
scroll to position [39, 0]
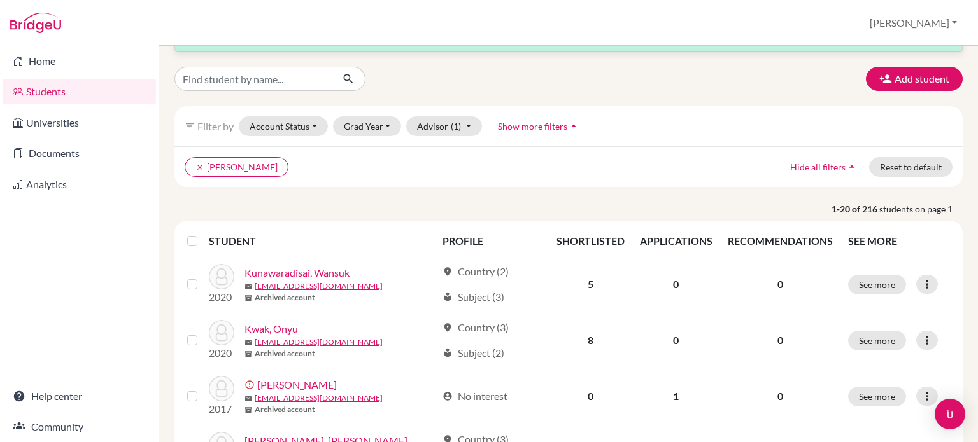
click at [202, 234] on label at bounding box center [202, 234] width 0 height 0
click at [0, 0] on input "checkbox" at bounding box center [0, 0] width 0 height 0
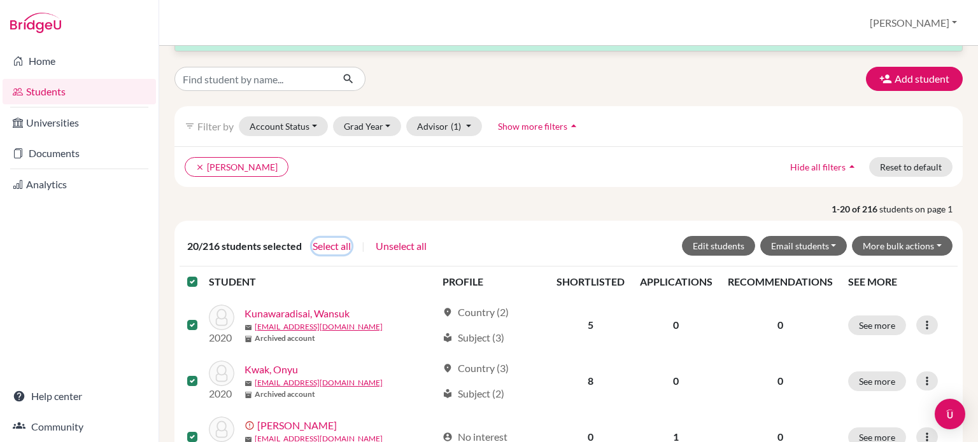
click at [344, 246] on button "Select all" at bounding box center [331, 246] width 39 height 17
click at [719, 246] on button "Edit students" at bounding box center [718, 246] width 73 height 20
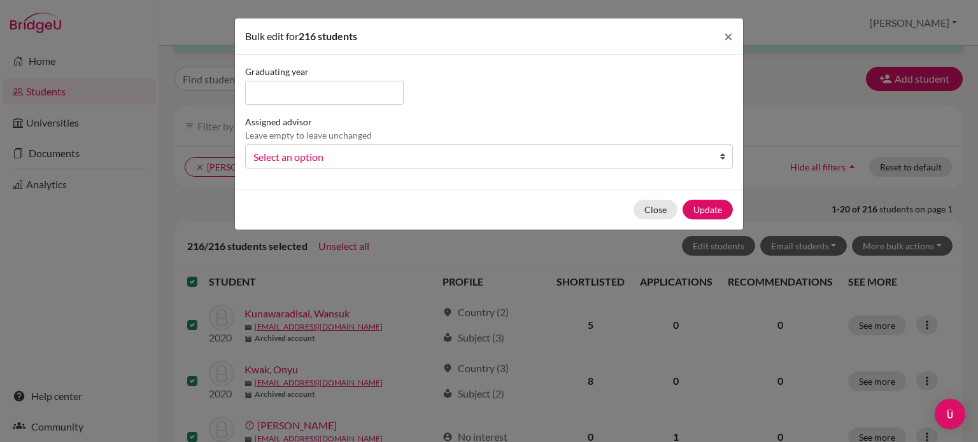
click at [652, 162] on span "Select an option" at bounding box center [480, 157] width 454 height 17
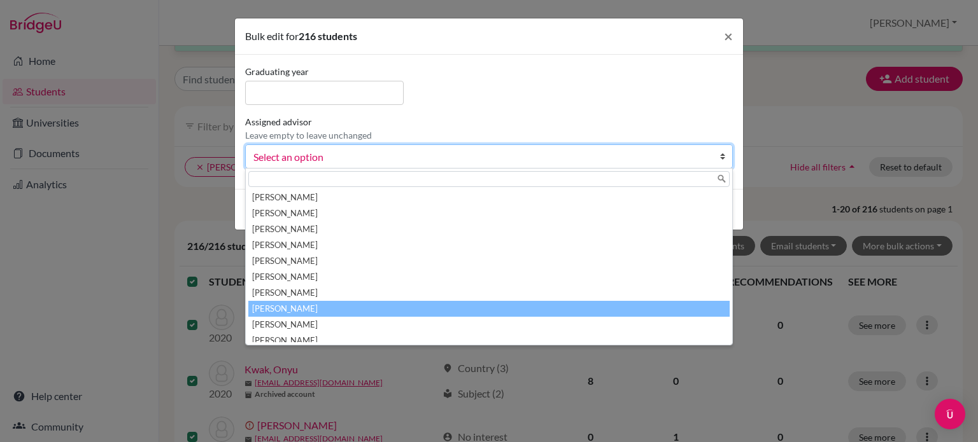
click at [479, 303] on li "Jones, Anne" at bounding box center [488, 309] width 481 height 16
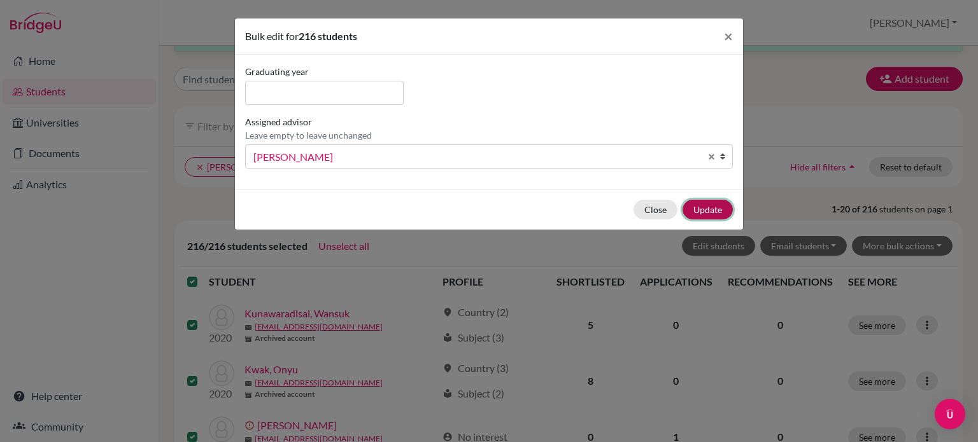
click at [693, 206] on button "Update" at bounding box center [707, 210] width 50 height 20
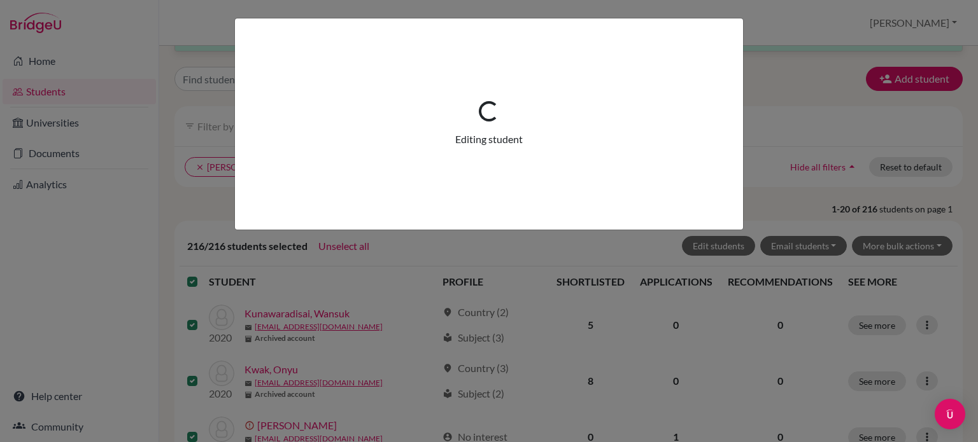
scroll to position [0, 0]
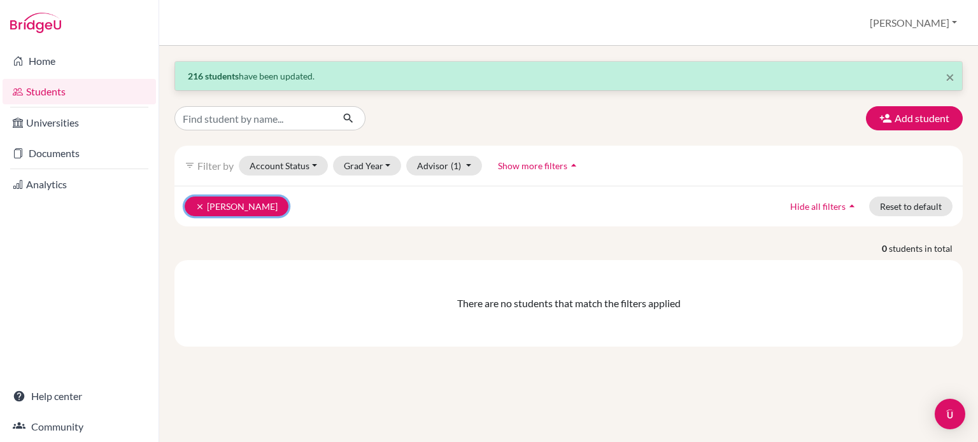
click at [197, 204] on icon "clear" at bounding box center [199, 206] width 9 height 9
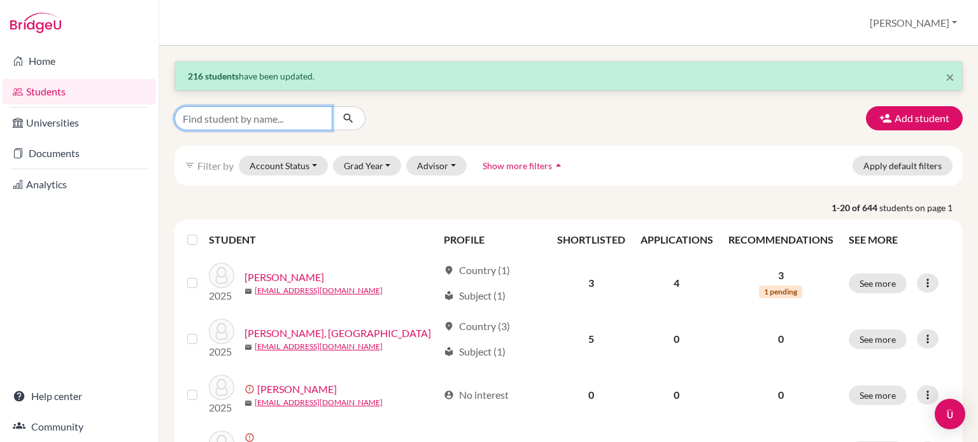
click at [285, 119] on input "Find student by name..." at bounding box center [253, 118] width 158 height 24
type input "Amanda"
click at [359, 118] on button "submit" at bounding box center [349, 118] width 34 height 24
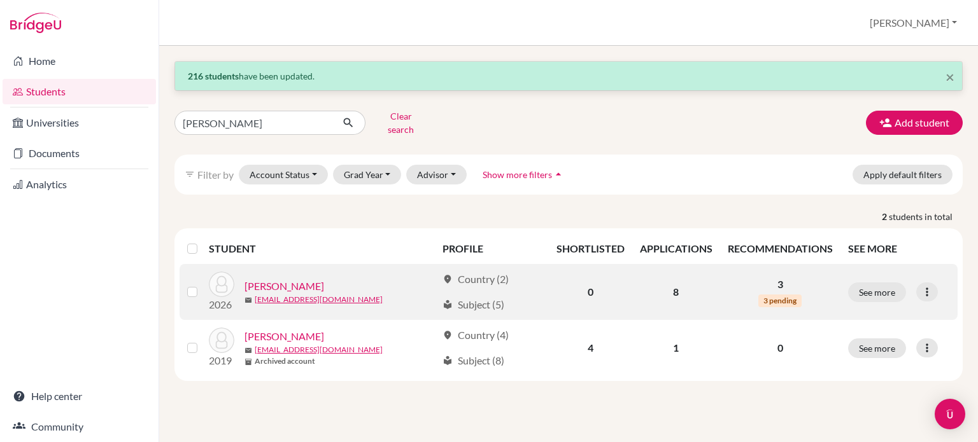
click at [294, 279] on link "[PERSON_NAME]" at bounding box center [284, 286] width 80 height 15
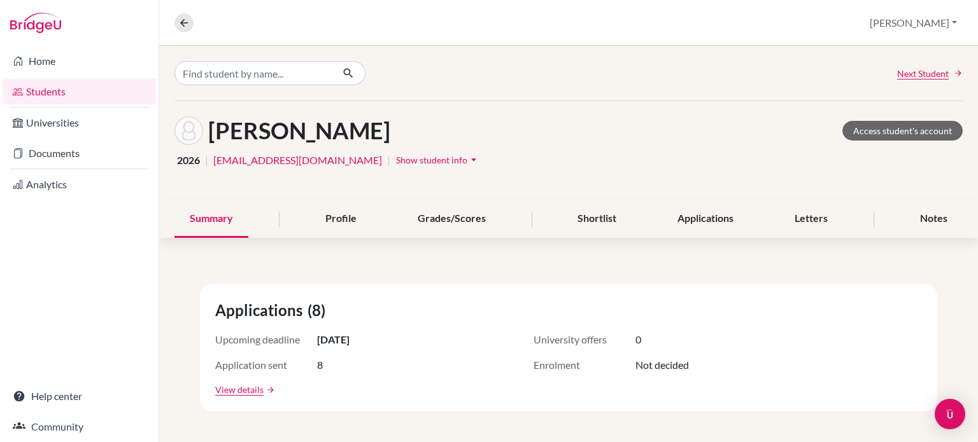
click at [396, 162] on span "Show student info" at bounding box center [431, 160] width 71 height 11
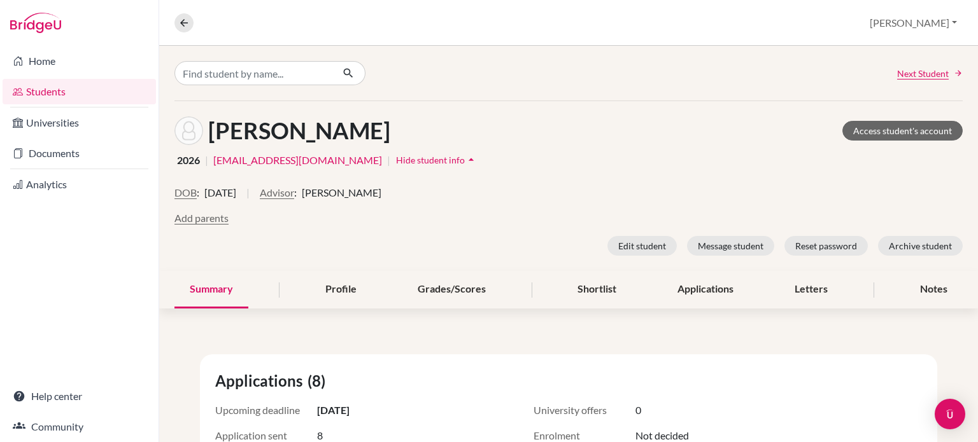
click at [531, 137] on div "Lim, Amanda Access student's account" at bounding box center [568, 130] width 788 height 29
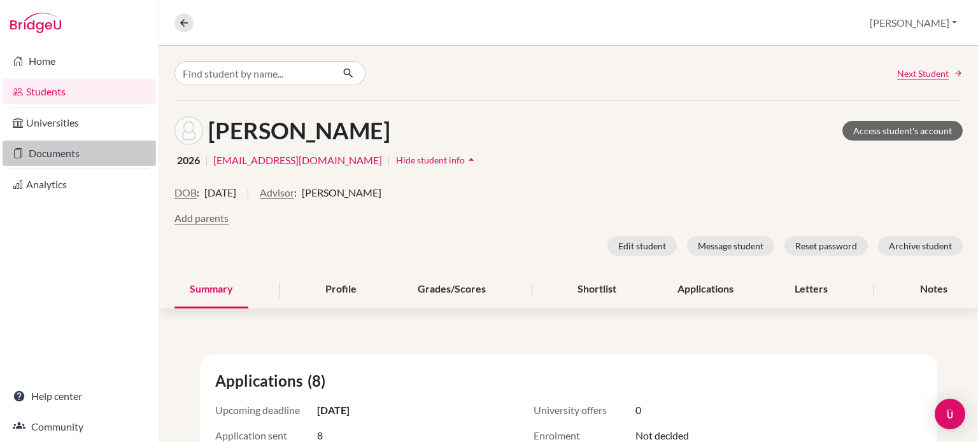
click at [28, 151] on link "Documents" at bounding box center [79, 153] width 153 height 25
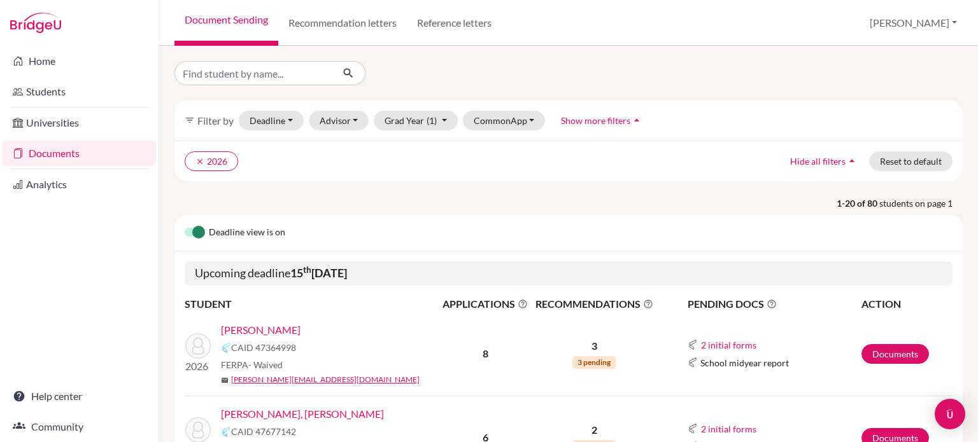
click at [269, 333] on link "[PERSON_NAME]" at bounding box center [261, 330] width 80 height 15
